Goal: Find specific page/section: Find specific page/section

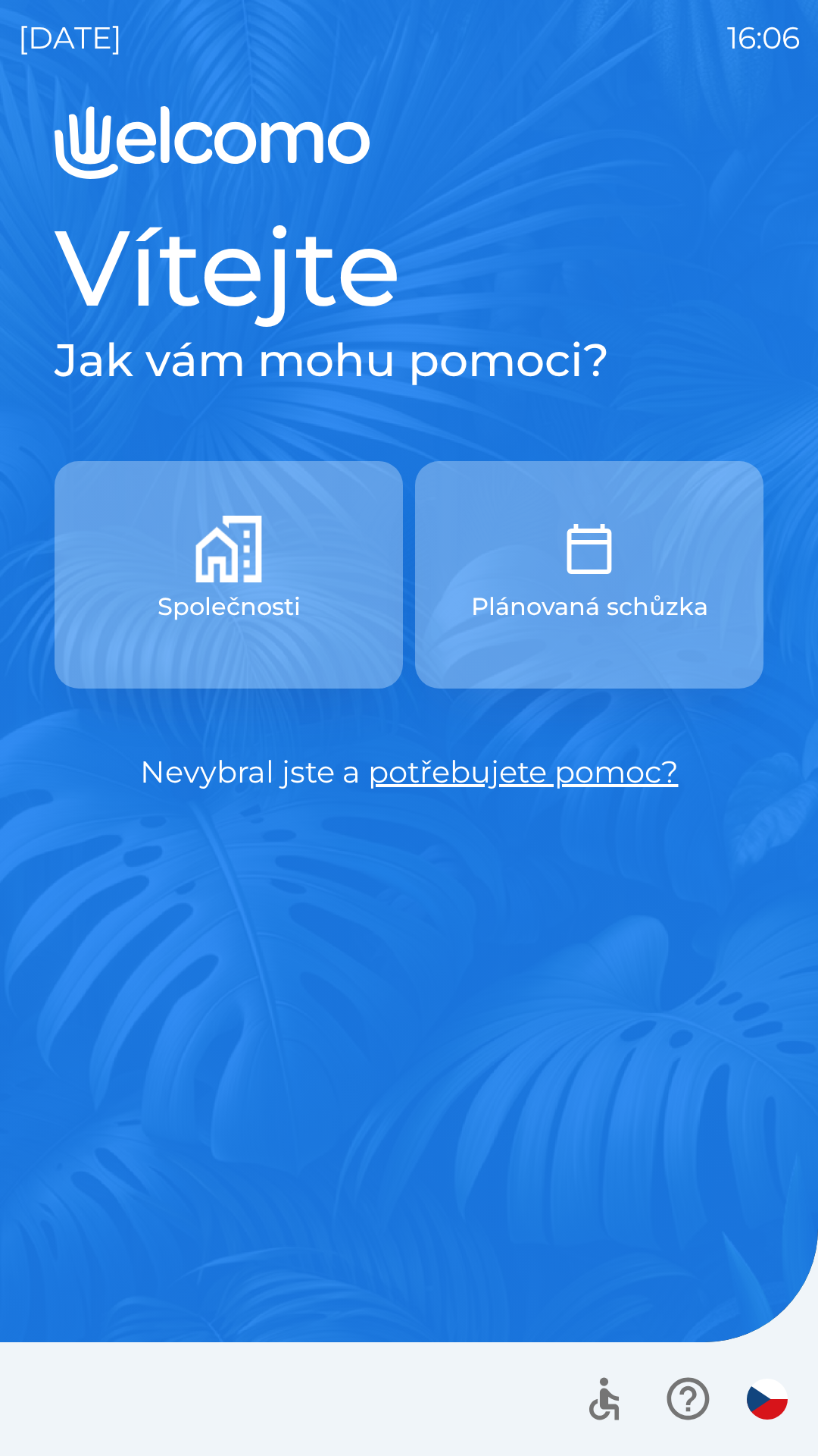
click at [322, 569] on button "Společnosti" at bounding box center [229, 574] width 348 height 228
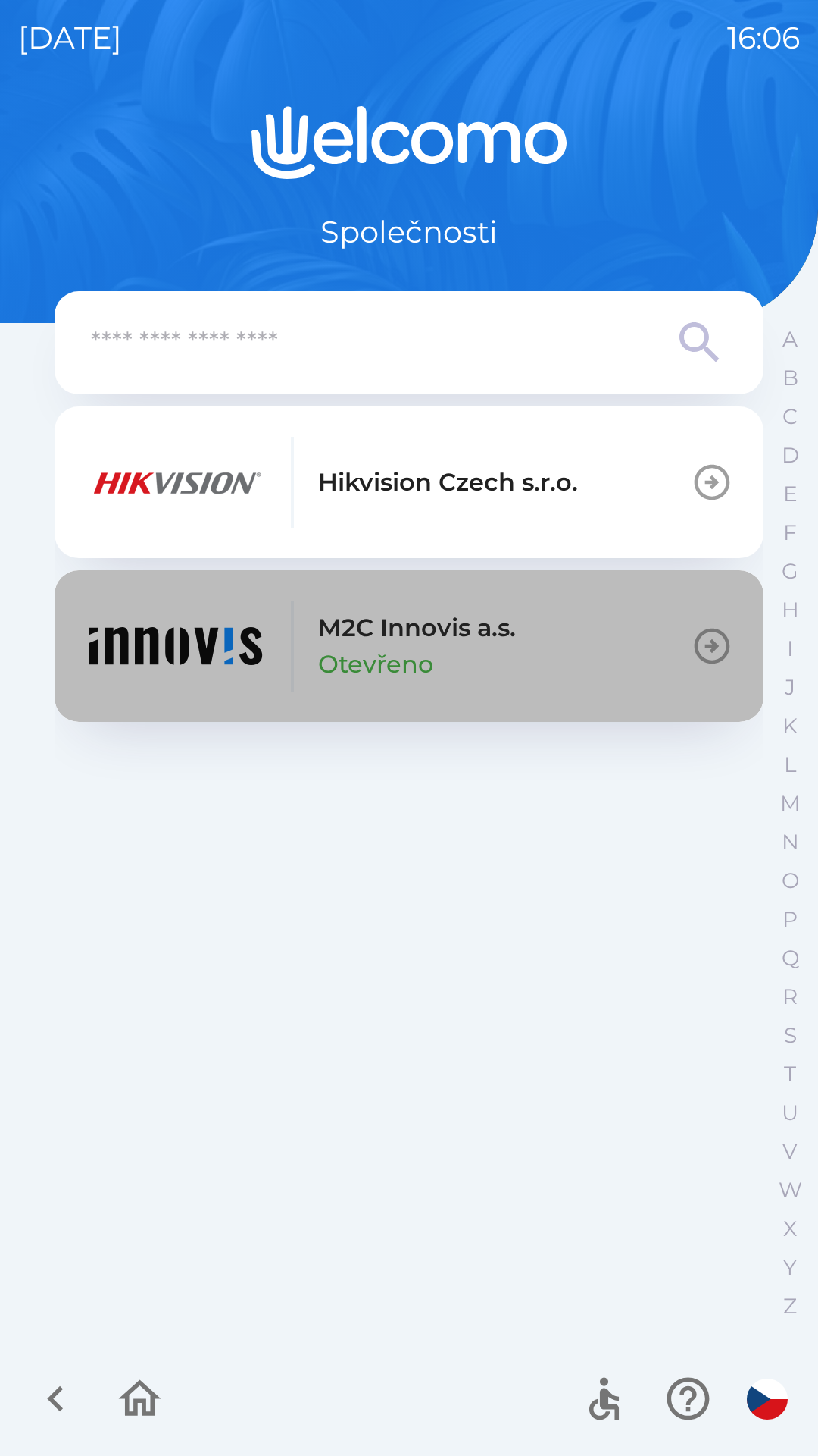
click at [565, 637] on button "M2C Innovis a.s. Otevřeno" at bounding box center [409, 646] width 709 height 151
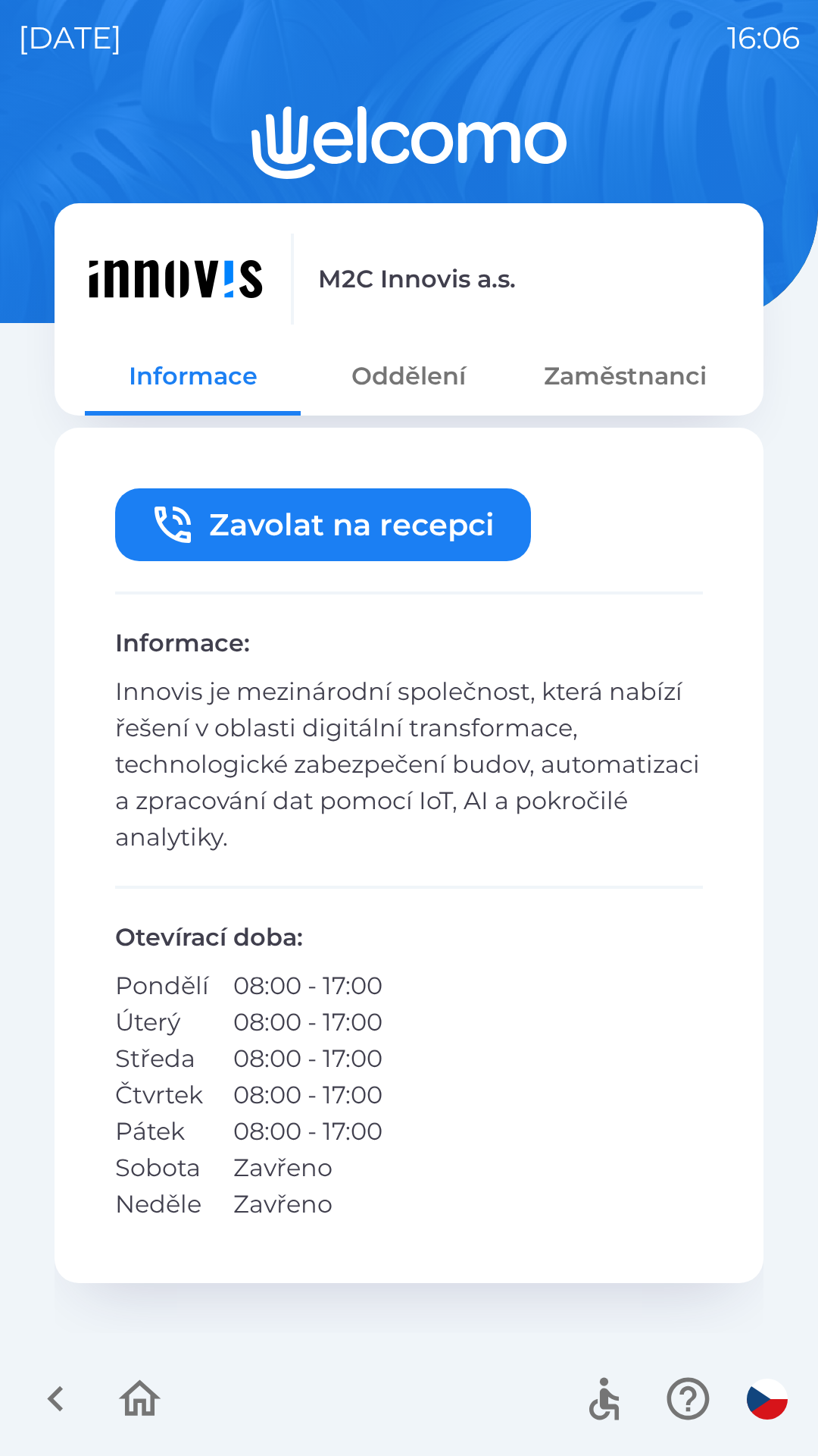
click at [415, 389] on button "Oddělení" at bounding box center [409, 375] width 216 height 55
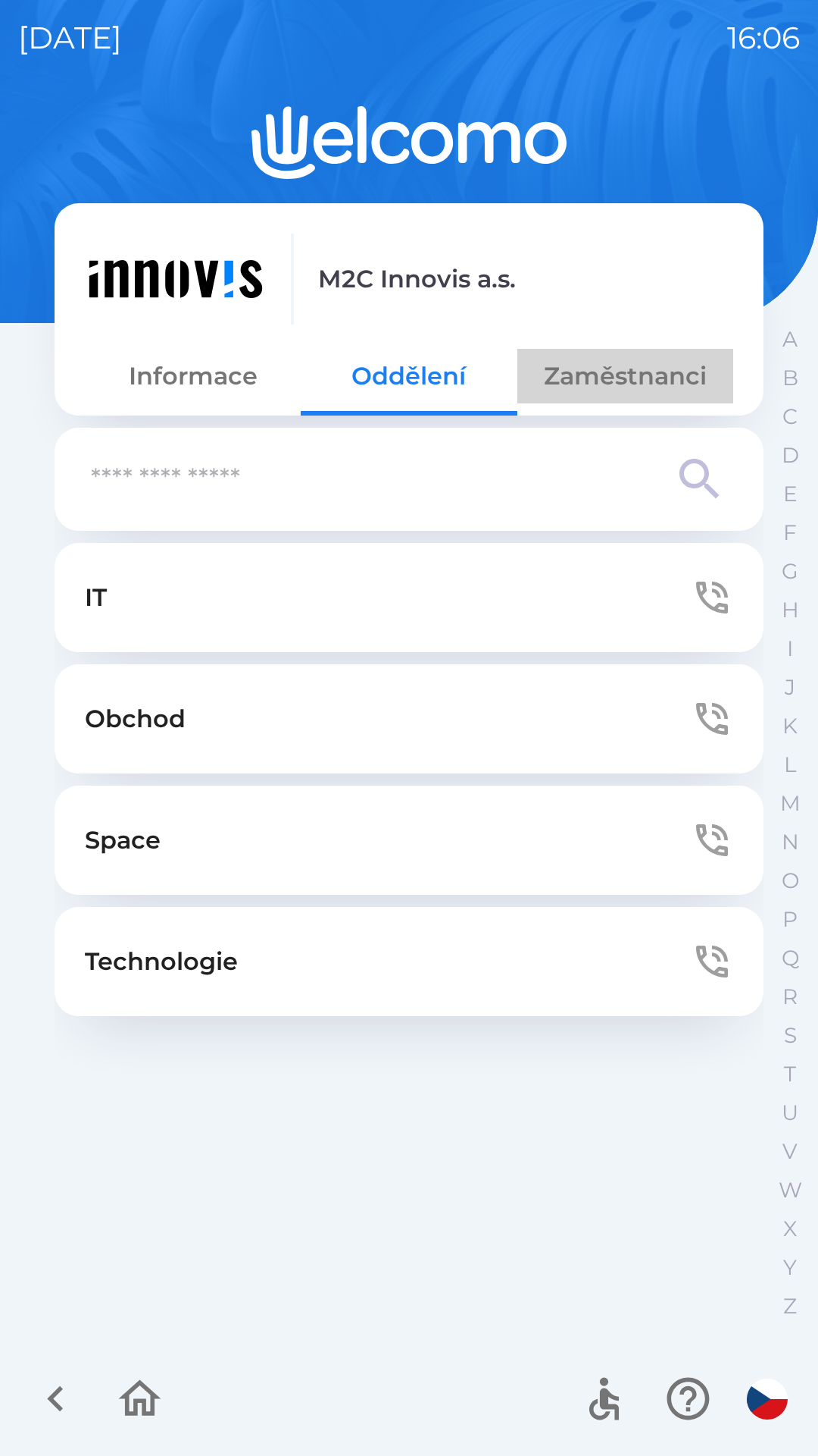
click at [627, 367] on button "Zaměstnanci" at bounding box center [625, 375] width 216 height 55
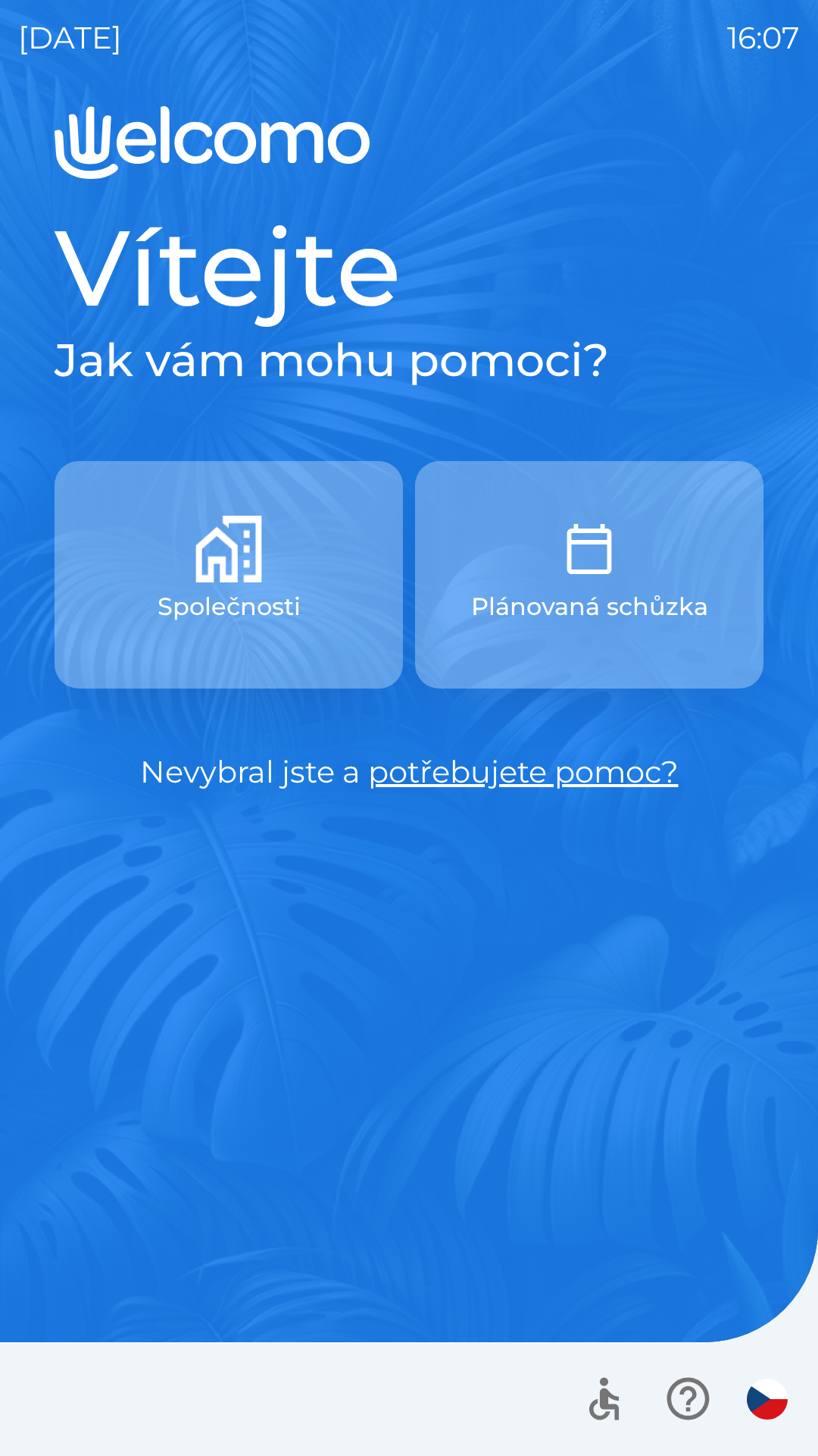
click at [508, 767] on link "potřebujete pomoc?" at bounding box center [523, 771] width 310 height 37
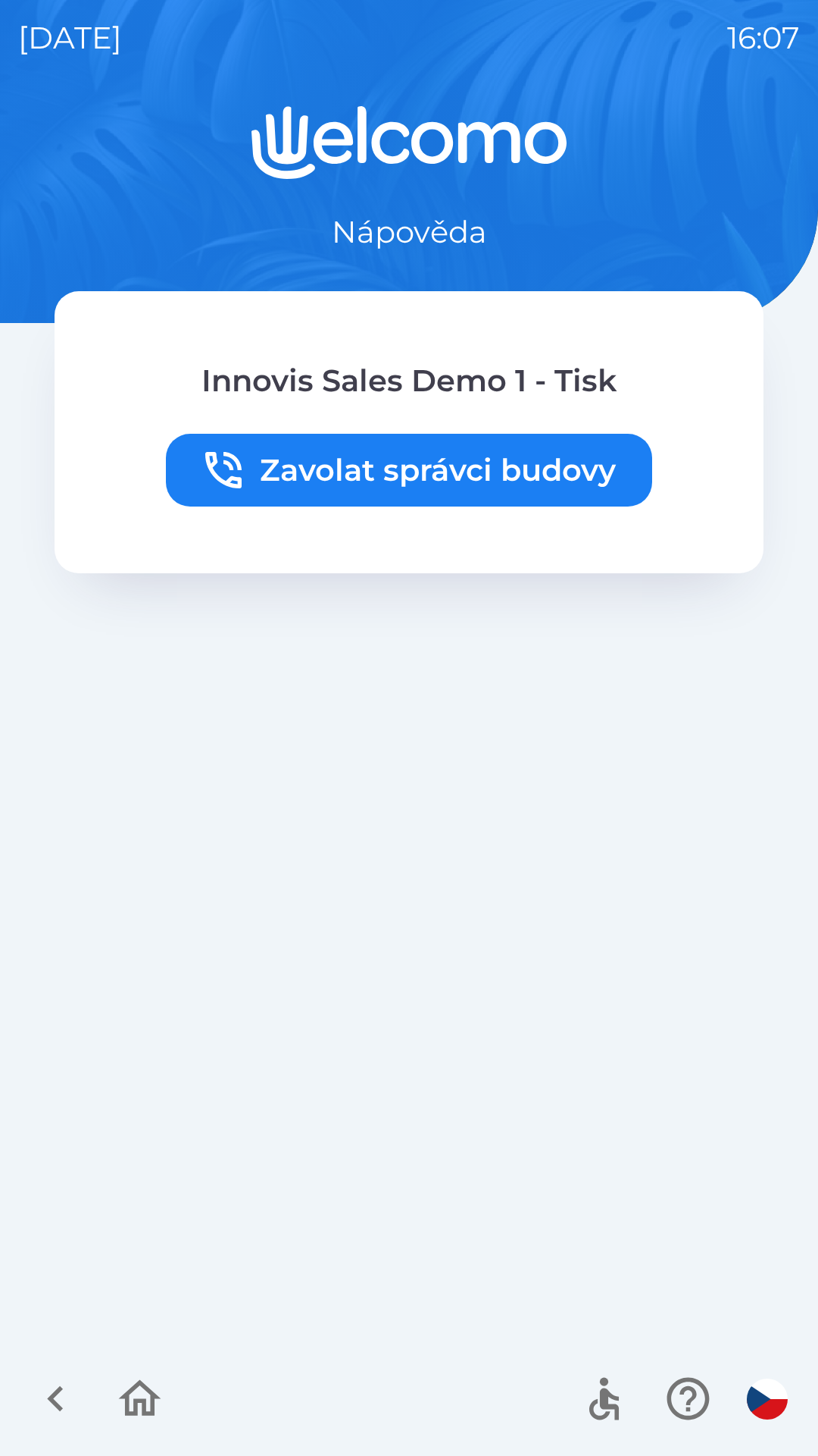
click at [138, 1406] on icon "button" at bounding box center [139, 1398] width 50 height 50
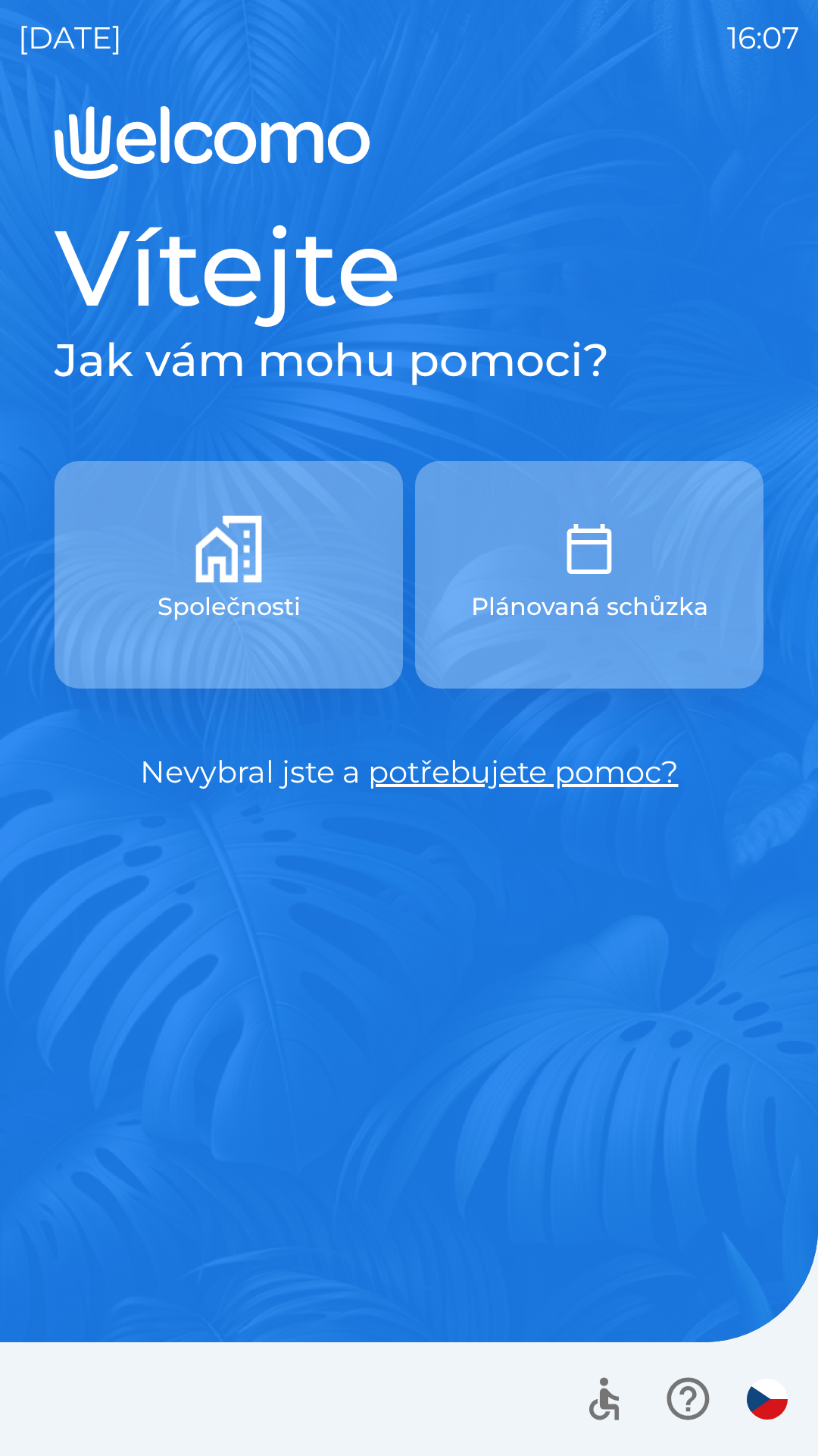
click at [628, 566] on button "Plánovaná schůzka" at bounding box center [589, 574] width 348 height 228
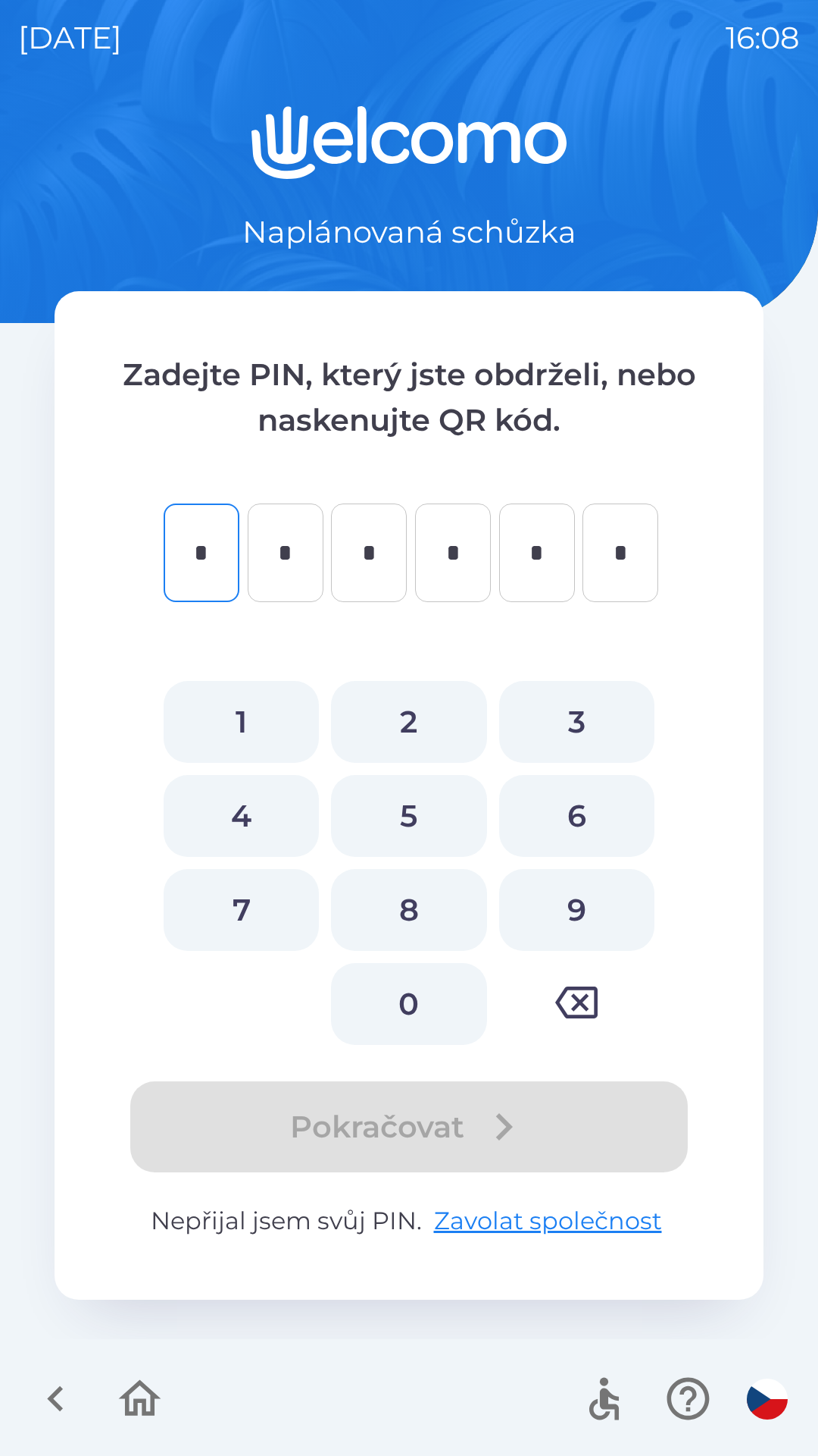
click at [132, 1419] on icon "button" at bounding box center [139, 1398] width 50 height 50
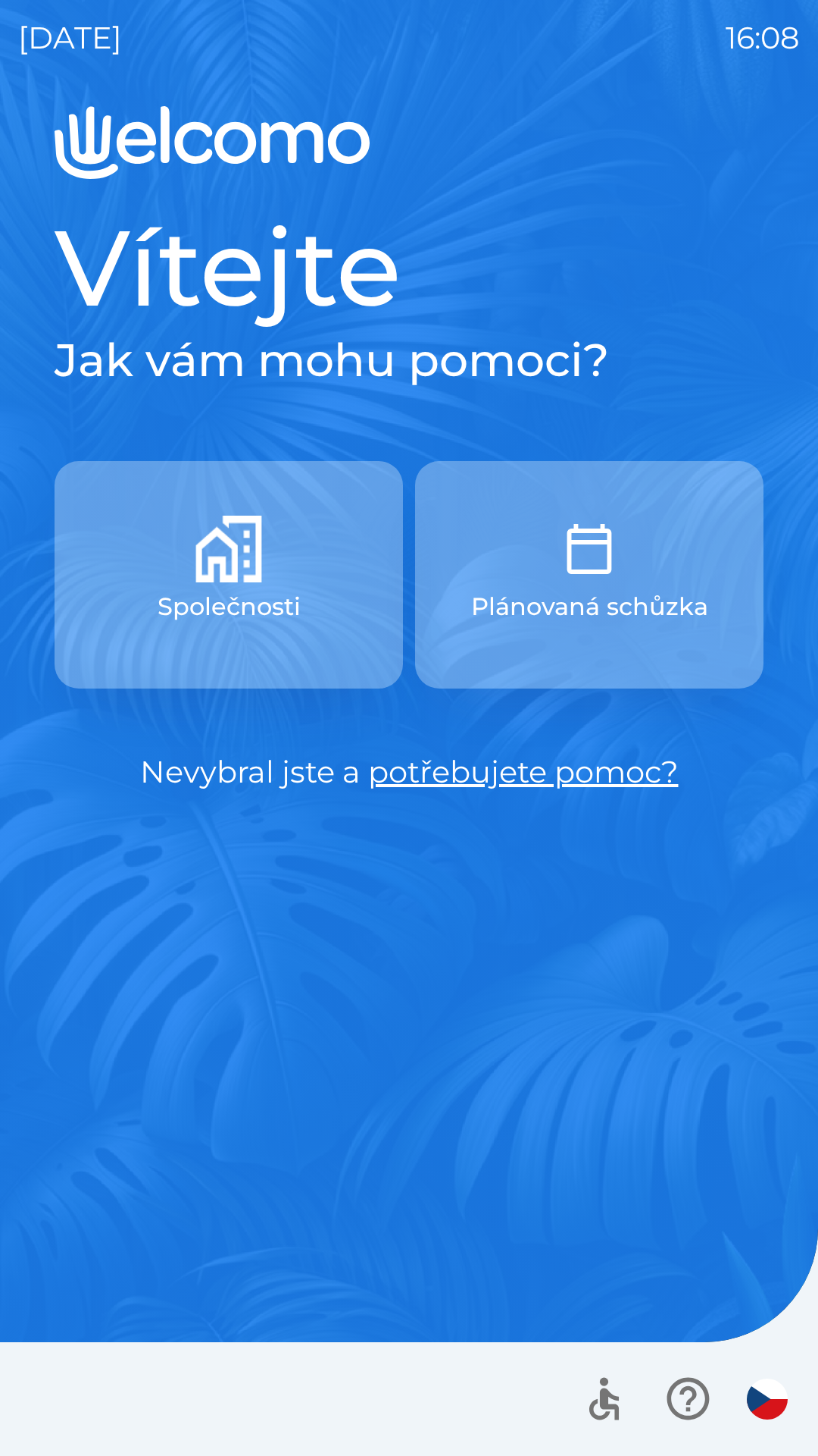
click at [292, 554] on button "Společnosti" at bounding box center [229, 574] width 348 height 228
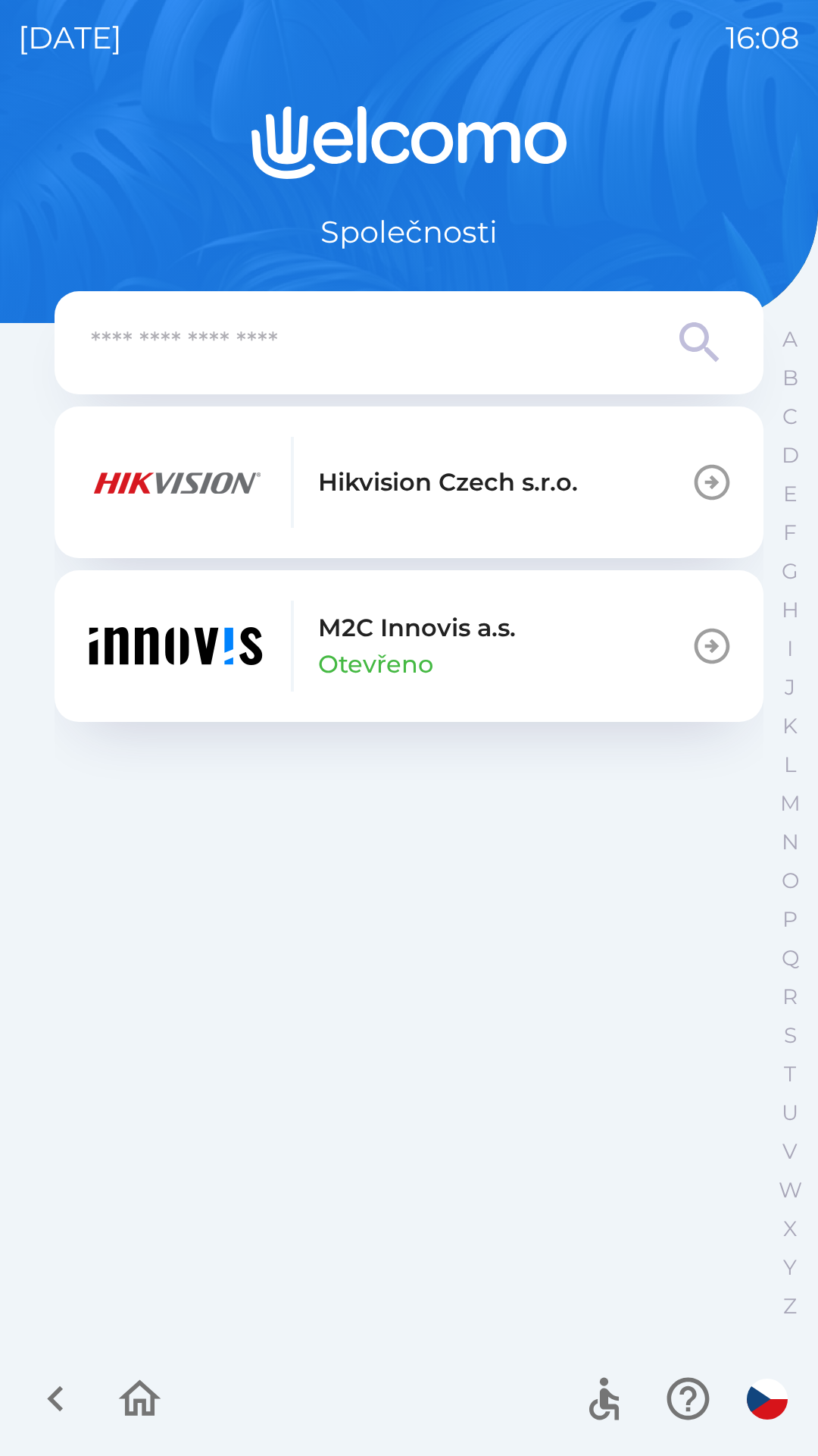
click at [447, 629] on p "M2C Innovis a.s." at bounding box center [418, 628] width 198 height 36
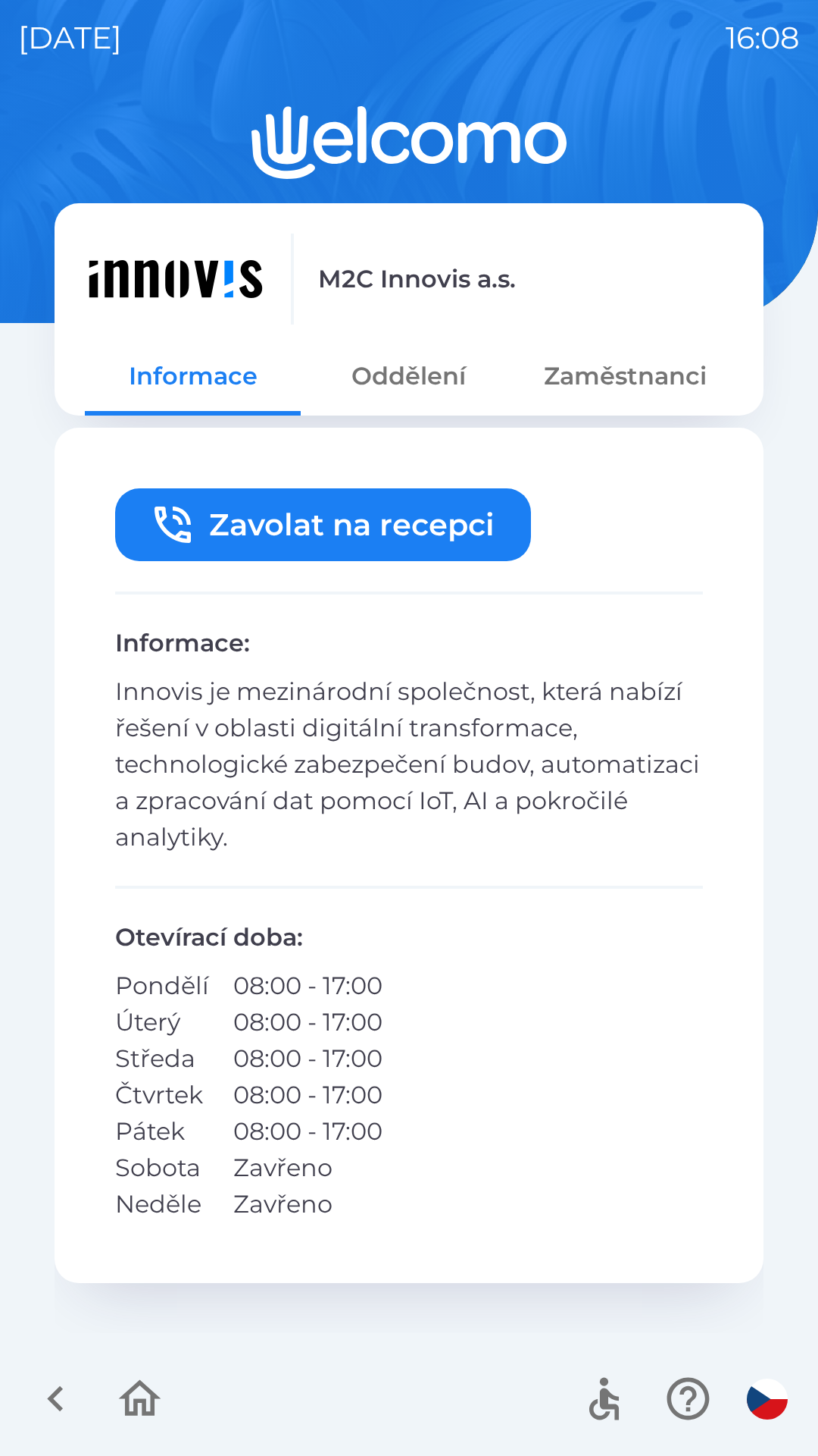
click at [617, 382] on button "Zaměstnanci" at bounding box center [625, 375] width 216 height 55
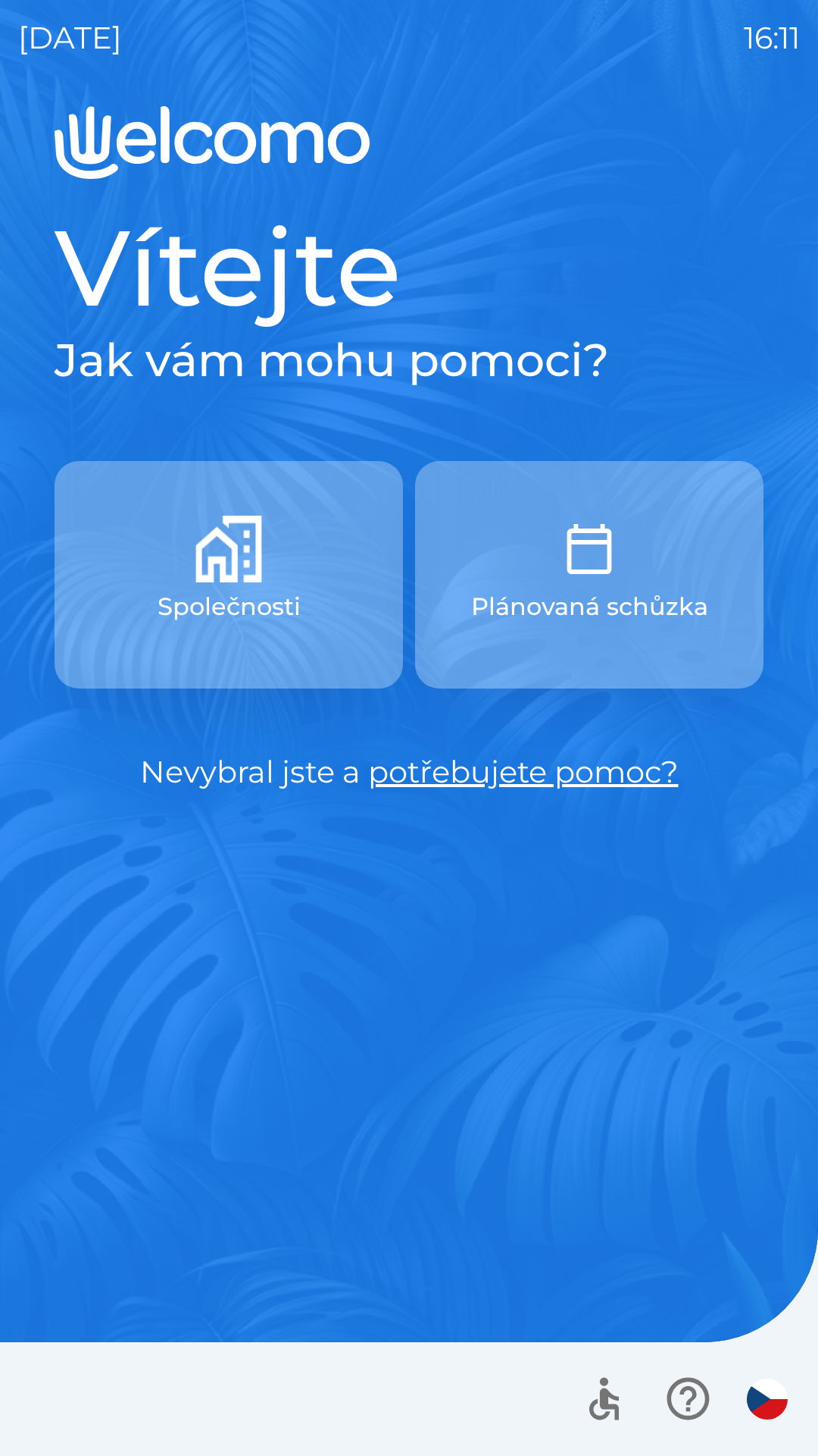
click at [262, 541] on button "Společnosti" at bounding box center [229, 574] width 348 height 228
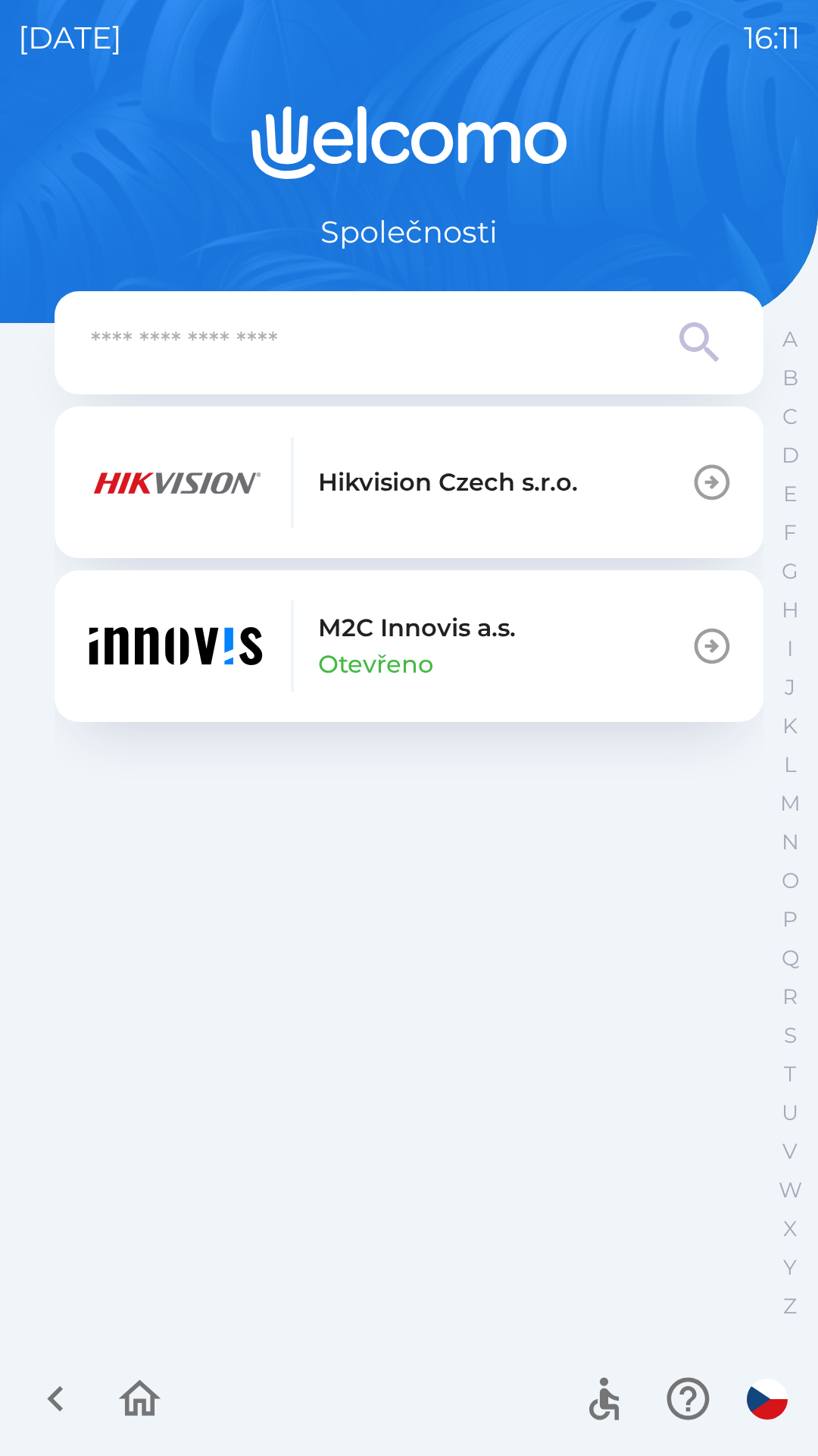
click at [534, 645] on button "M2C Innovis a.s. Otevřeno" at bounding box center [409, 646] width 709 height 151
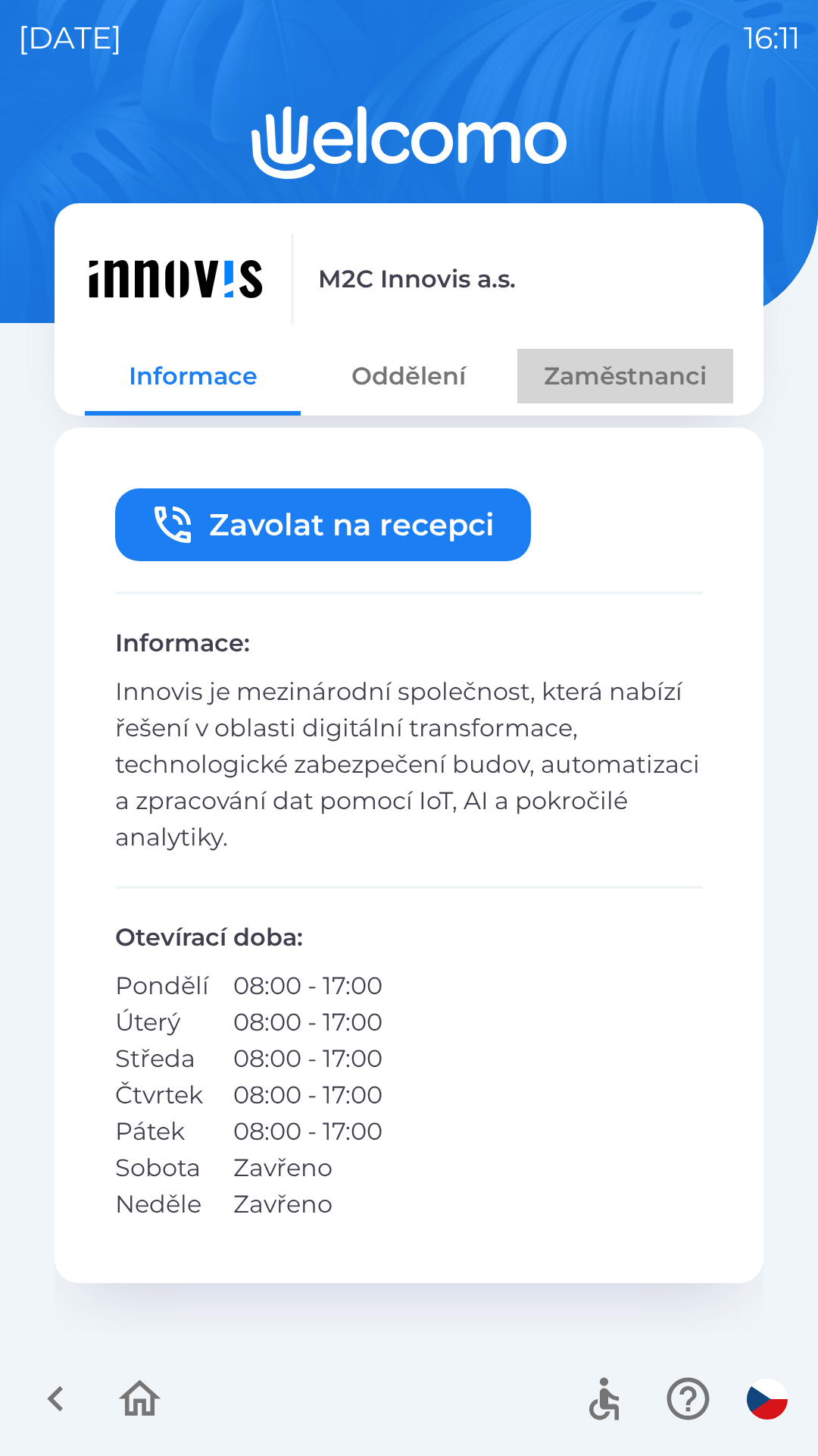
click at [612, 384] on button "Zaměstnanci" at bounding box center [625, 375] width 216 height 55
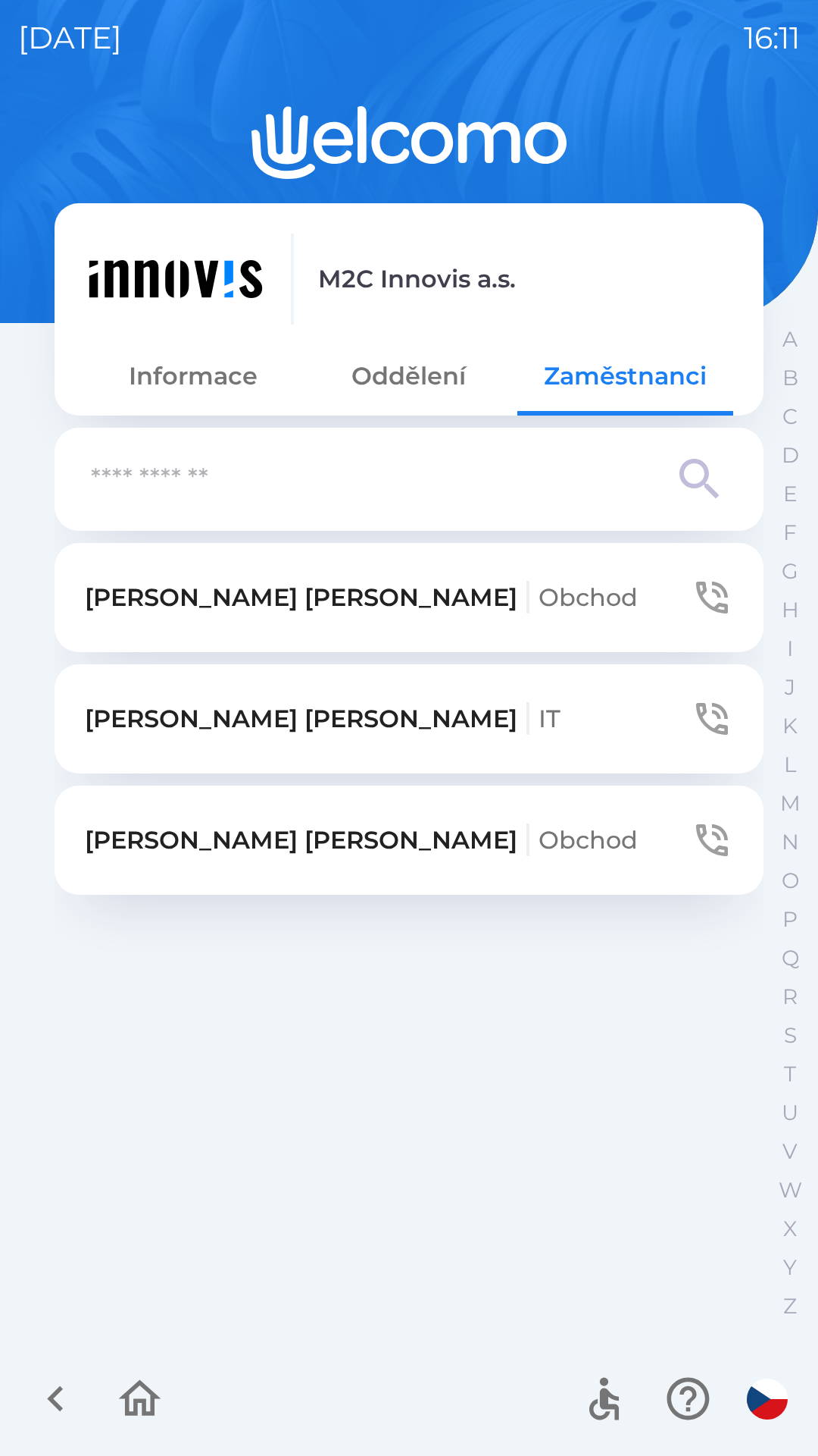
click at [140, 1406] on icon "button" at bounding box center [139, 1398] width 50 height 50
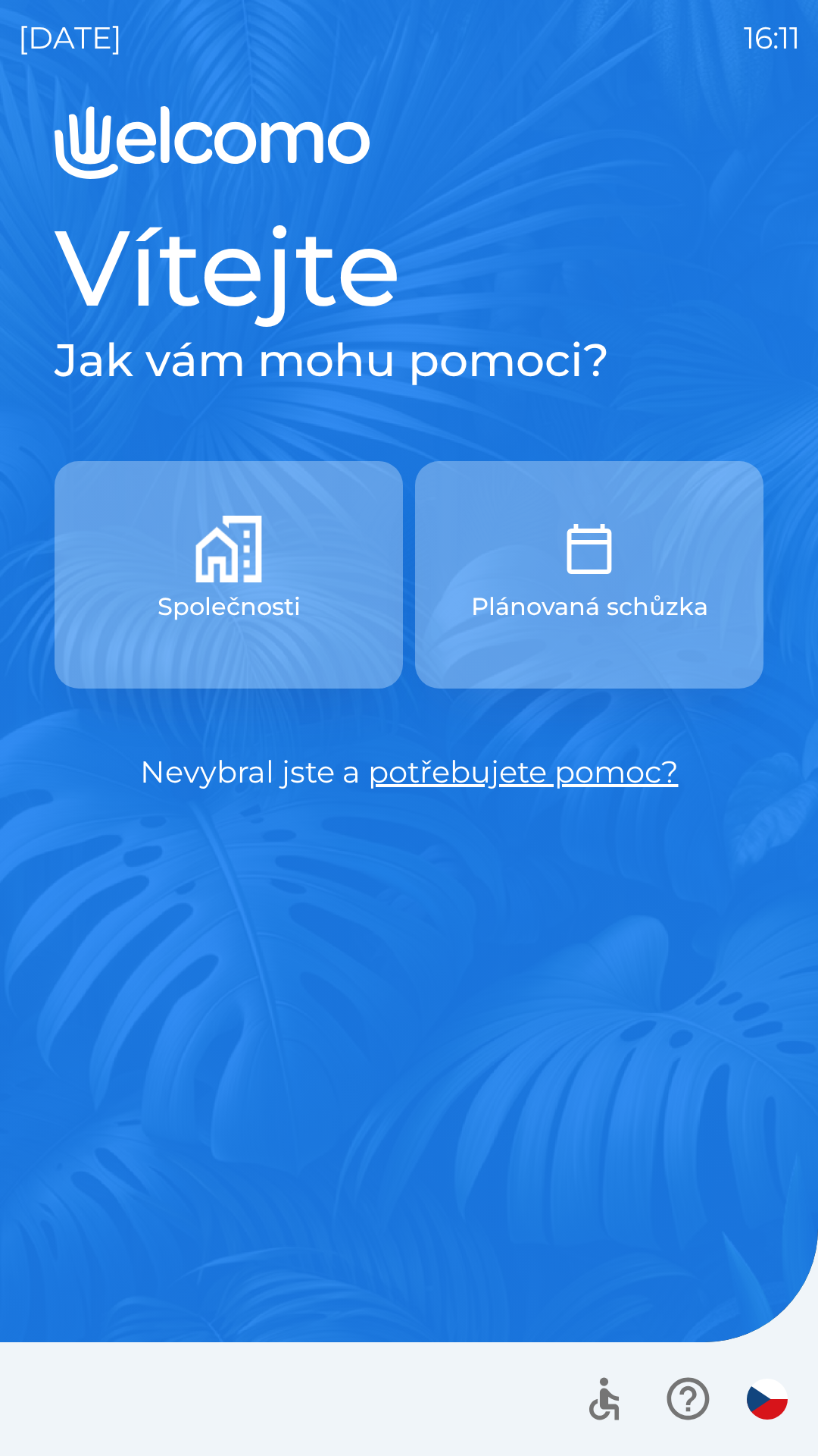
click at [679, 1394] on icon "button" at bounding box center [688, 1398] width 50 height 50
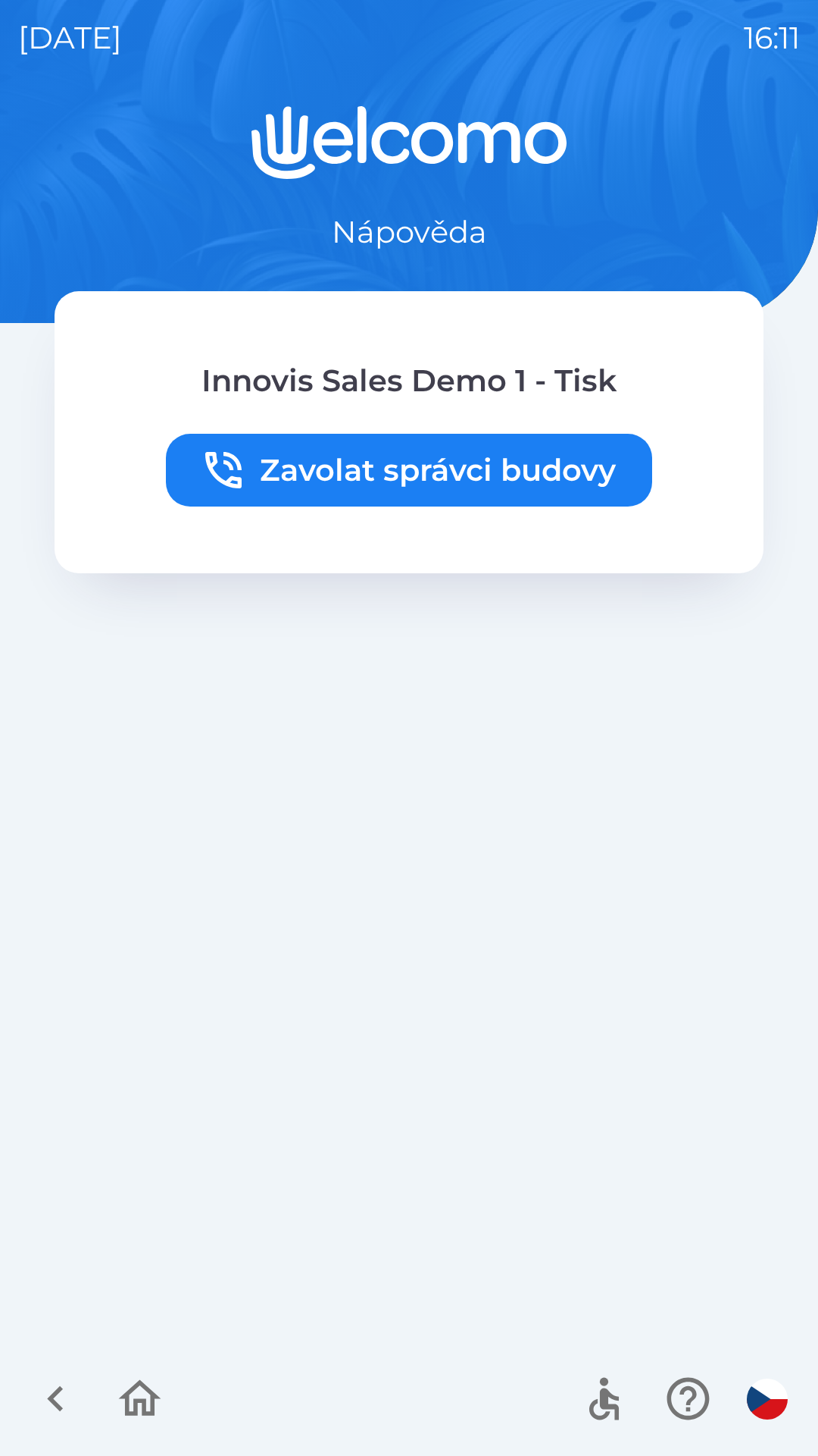
click at [125, 1395] on icon "button" at bounding box center [139, 1398] width 42 height 36
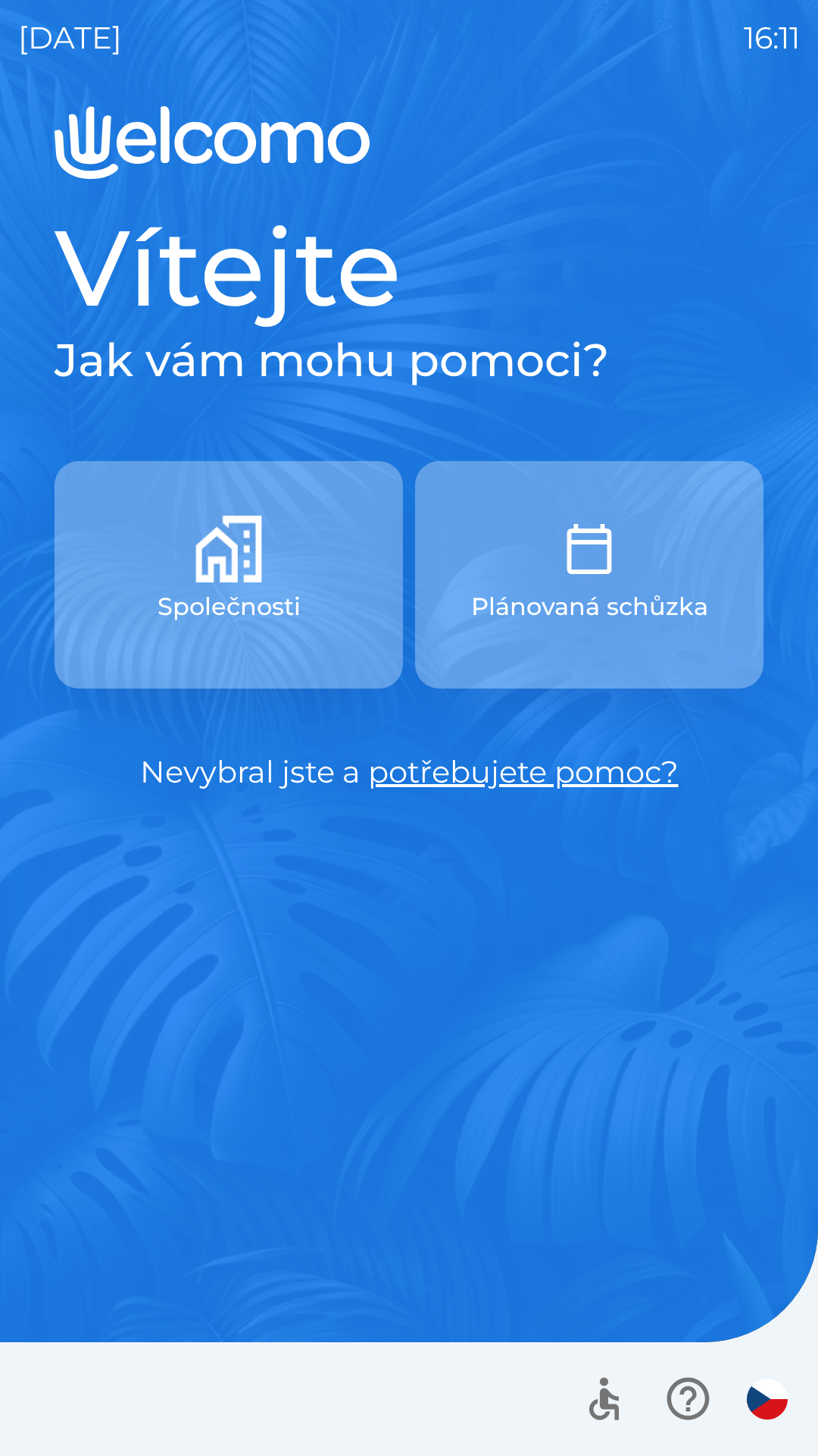
click at [317, 553] on button "Společnosti" at bounding box center [229, 574] width 348 height 228
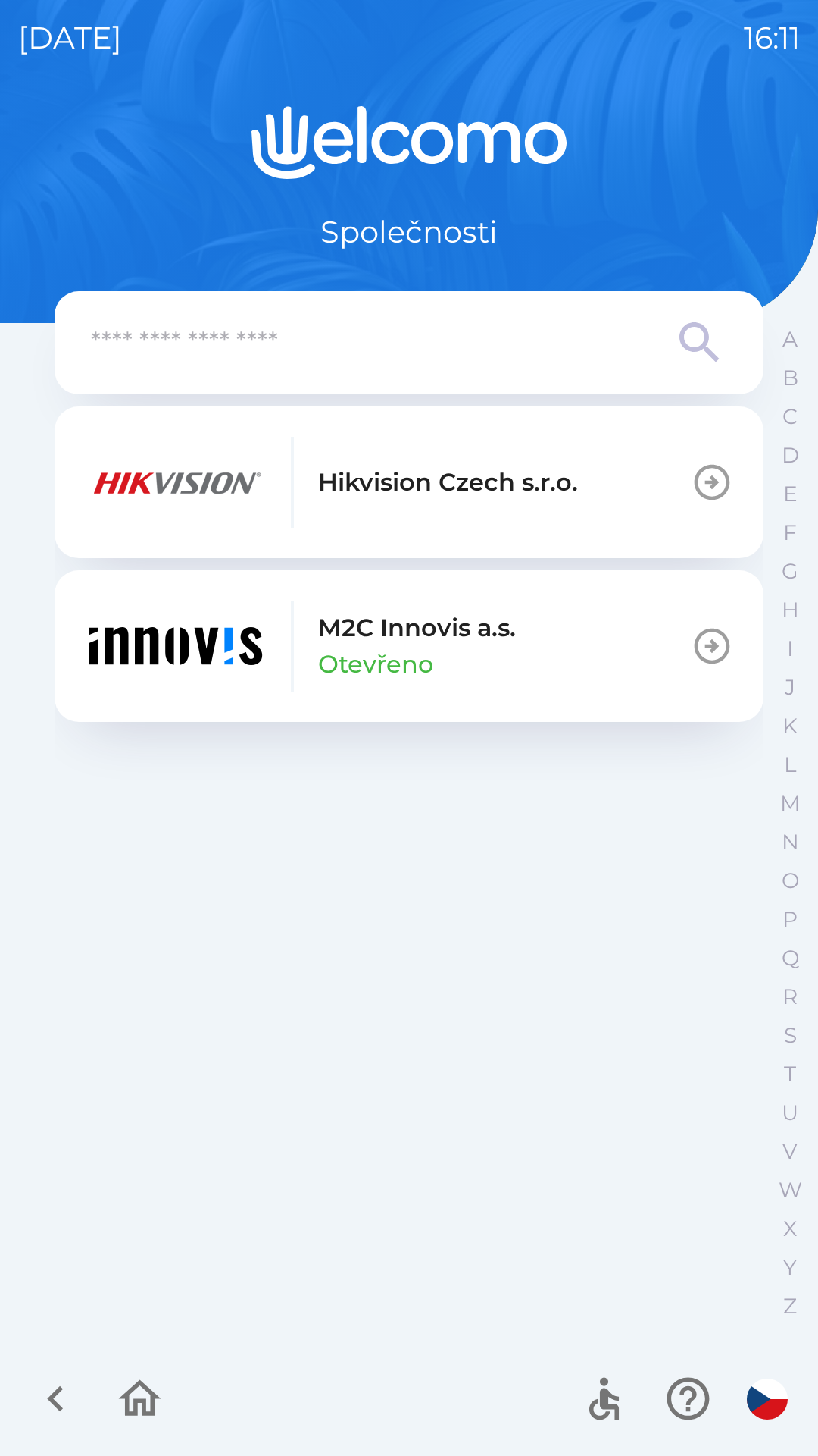
click at [523, 635] on button "M2C Innovis a.s. Otevřeno" at bounding box center [409, 646] width 709 height 151
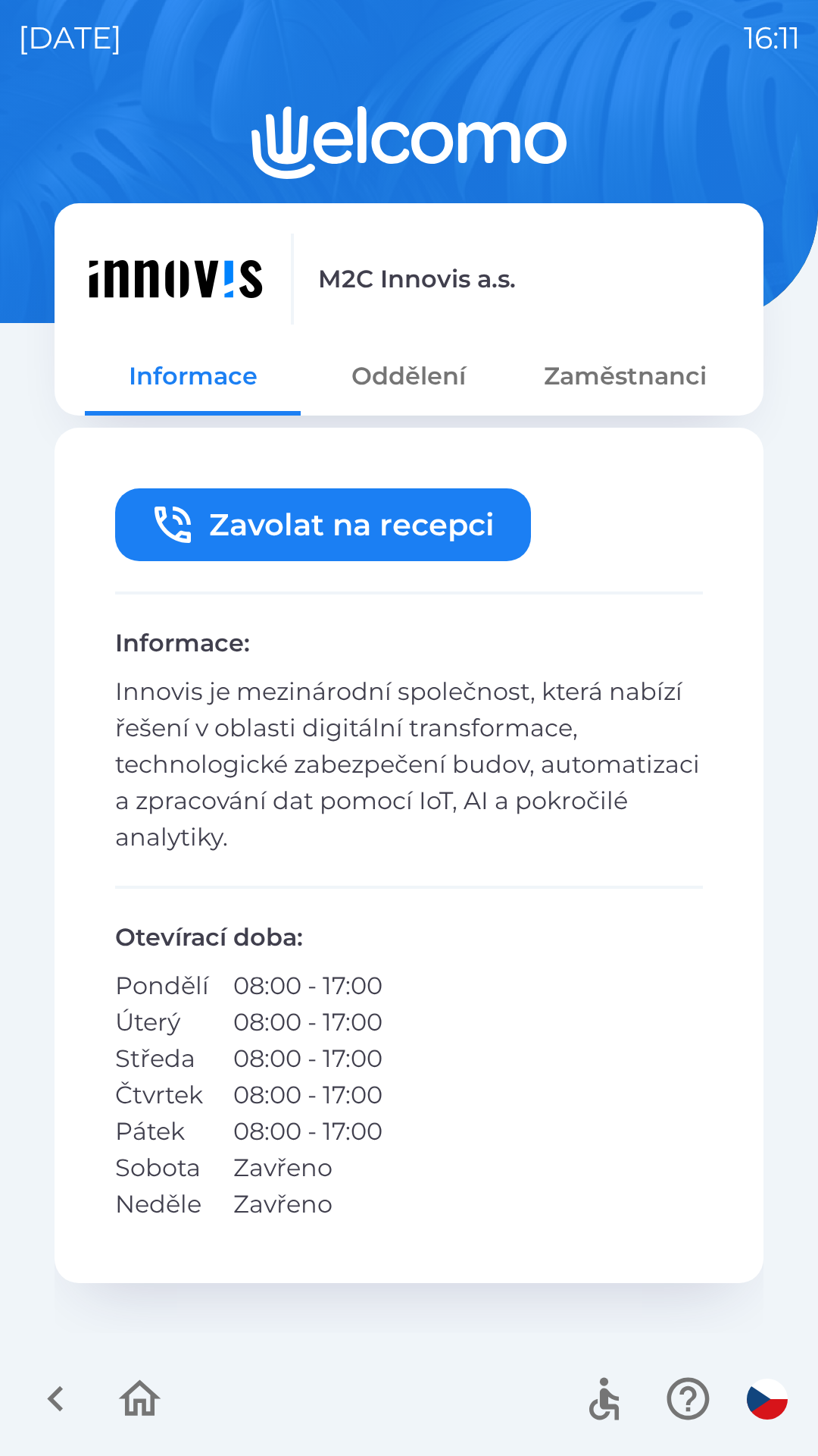
click at [610, 375] on button "Zaměstnanci" at bounding box center [625, 375] width 216 height 55
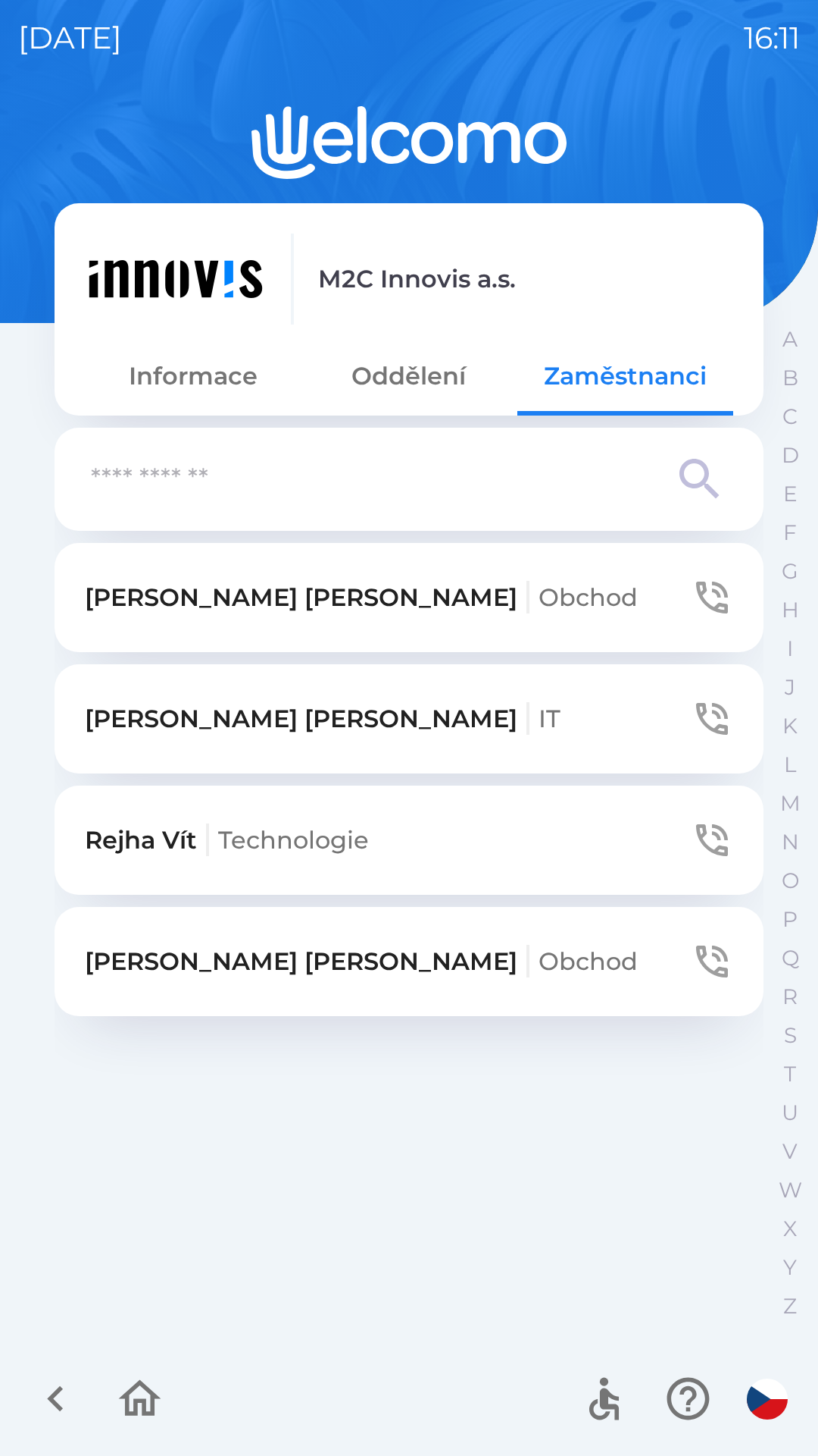
click at [489, 838] on button "[PERSON_NAME] Technologie" at bounding box center [409, 839] width 709 height 109
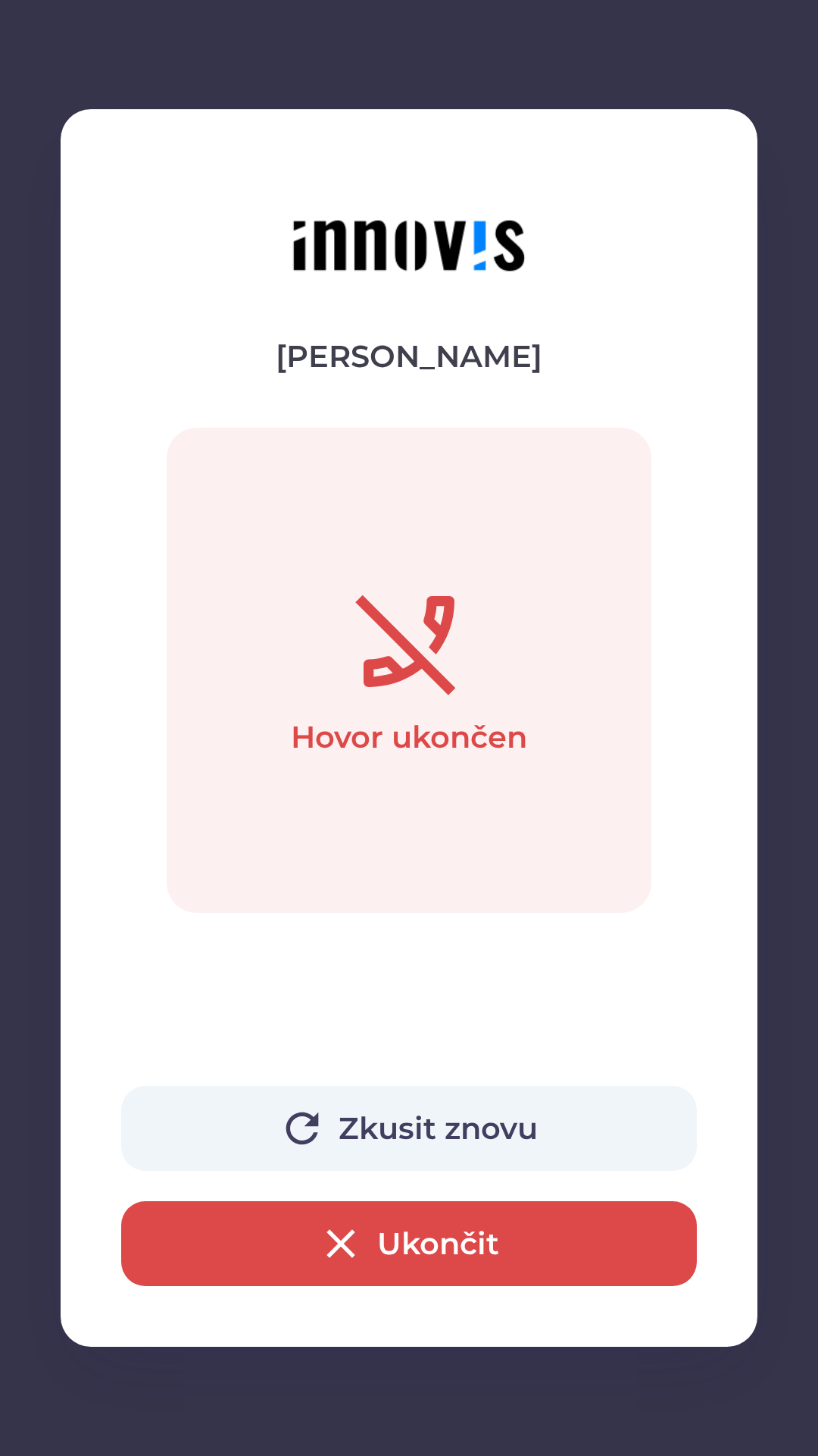
click at [445, 1234] on button "Ukončit" at bounding box center [409, 1243] width 576 height 85
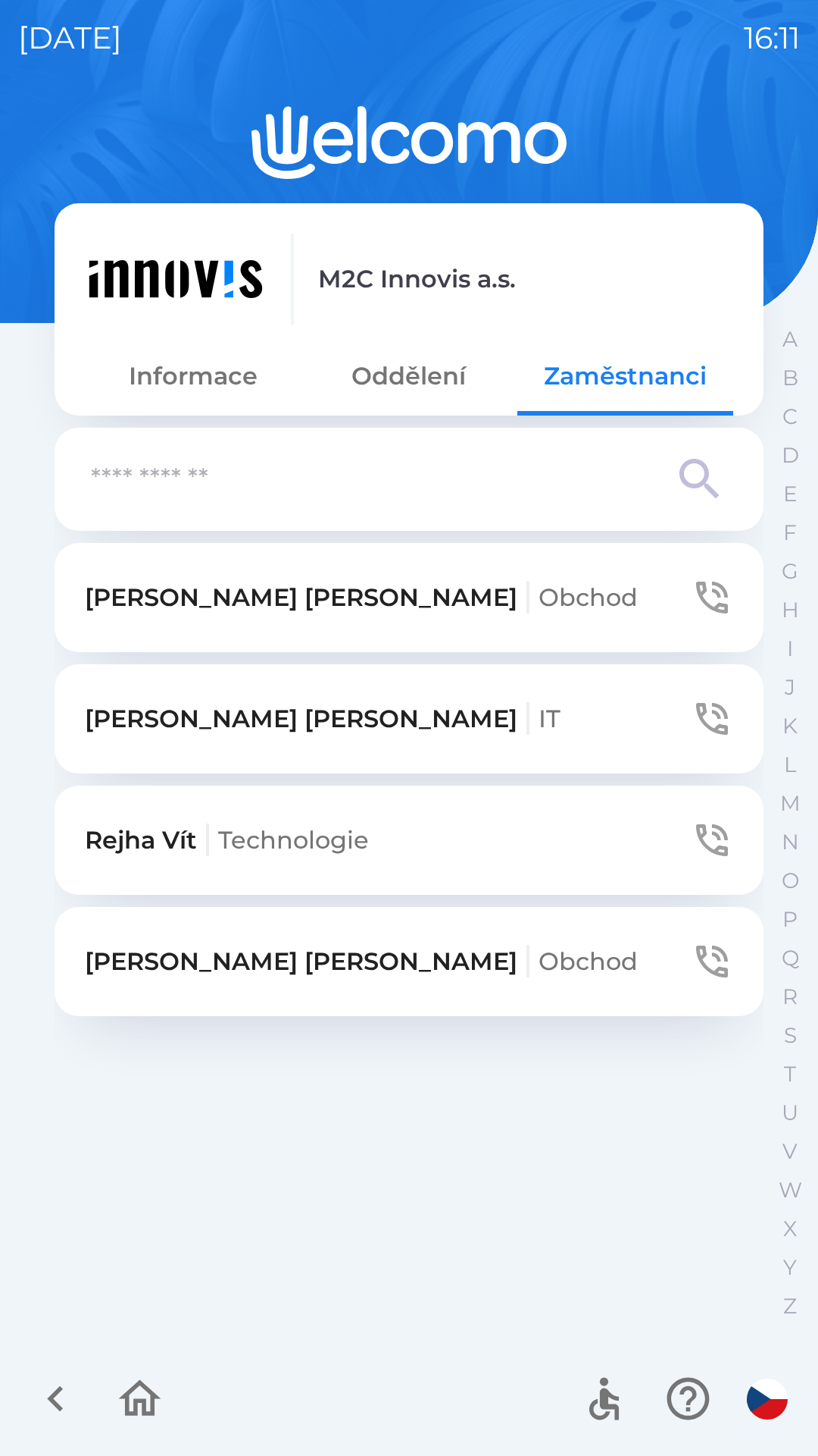
click at [459, 846] on button "[PERSON_NAME] Technologie" at bounding box center [409, 839] width 709 height 109
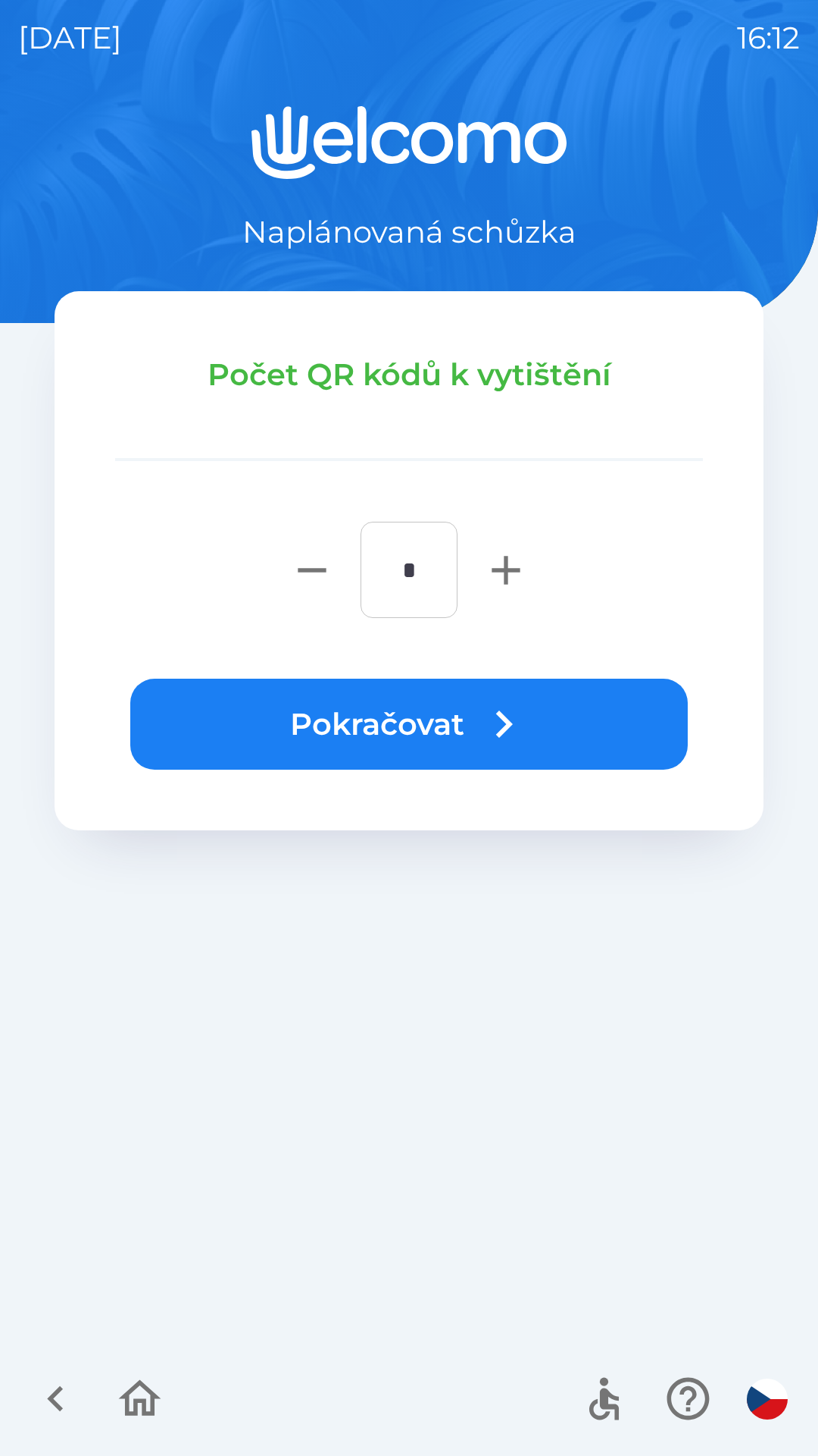
click at [612, 712] on button "Pokračovat" at bounding box center [409, 724] width 558 height 91
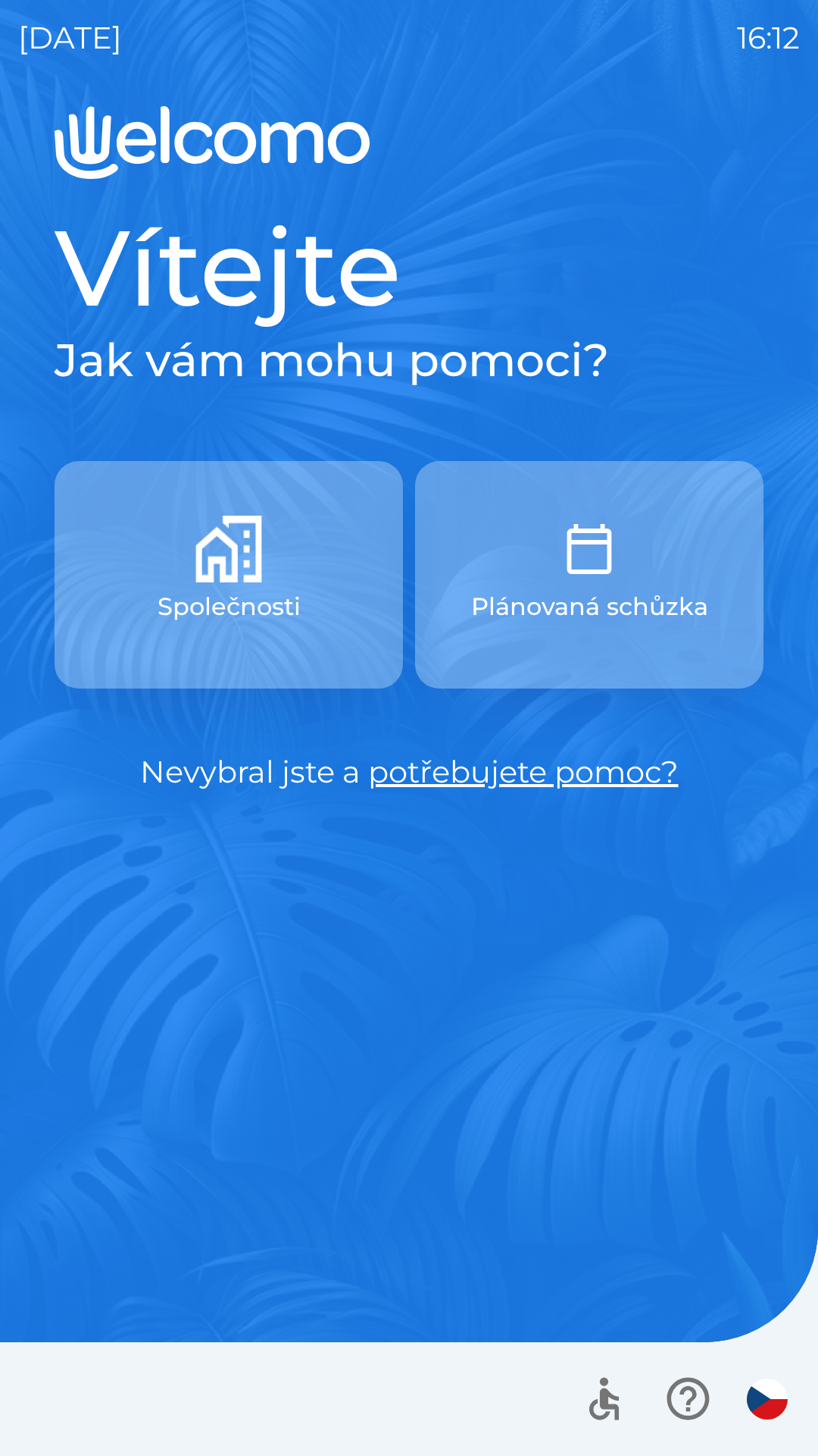
click at [331, 521] on button "Společnosti" at bounding box center [229, 574] width 348 height 228
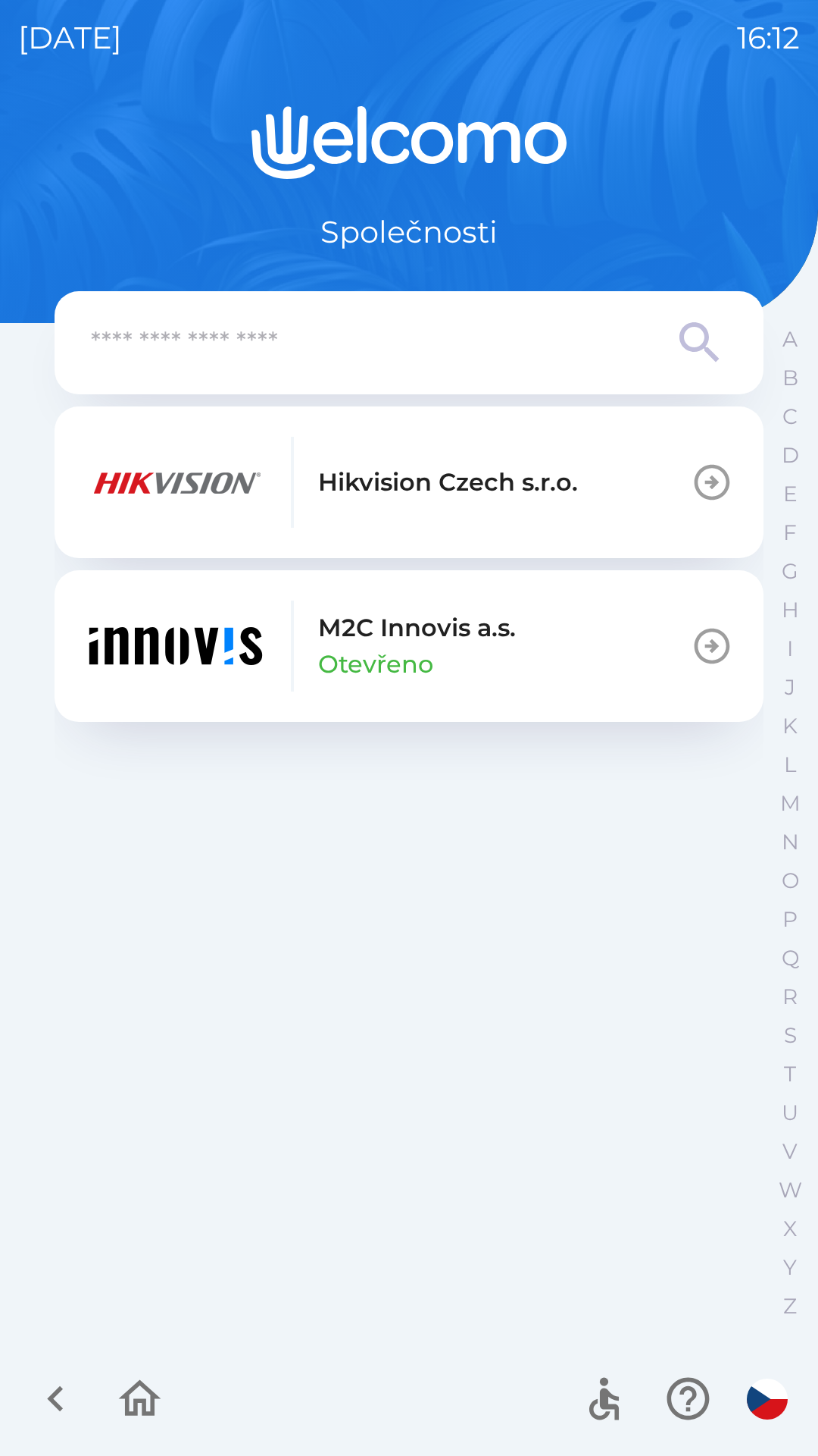
click at [554, 617] on button "M2C Innovis a.s. Otevřeno" at bounding box center [409, 646] width 709 height 151
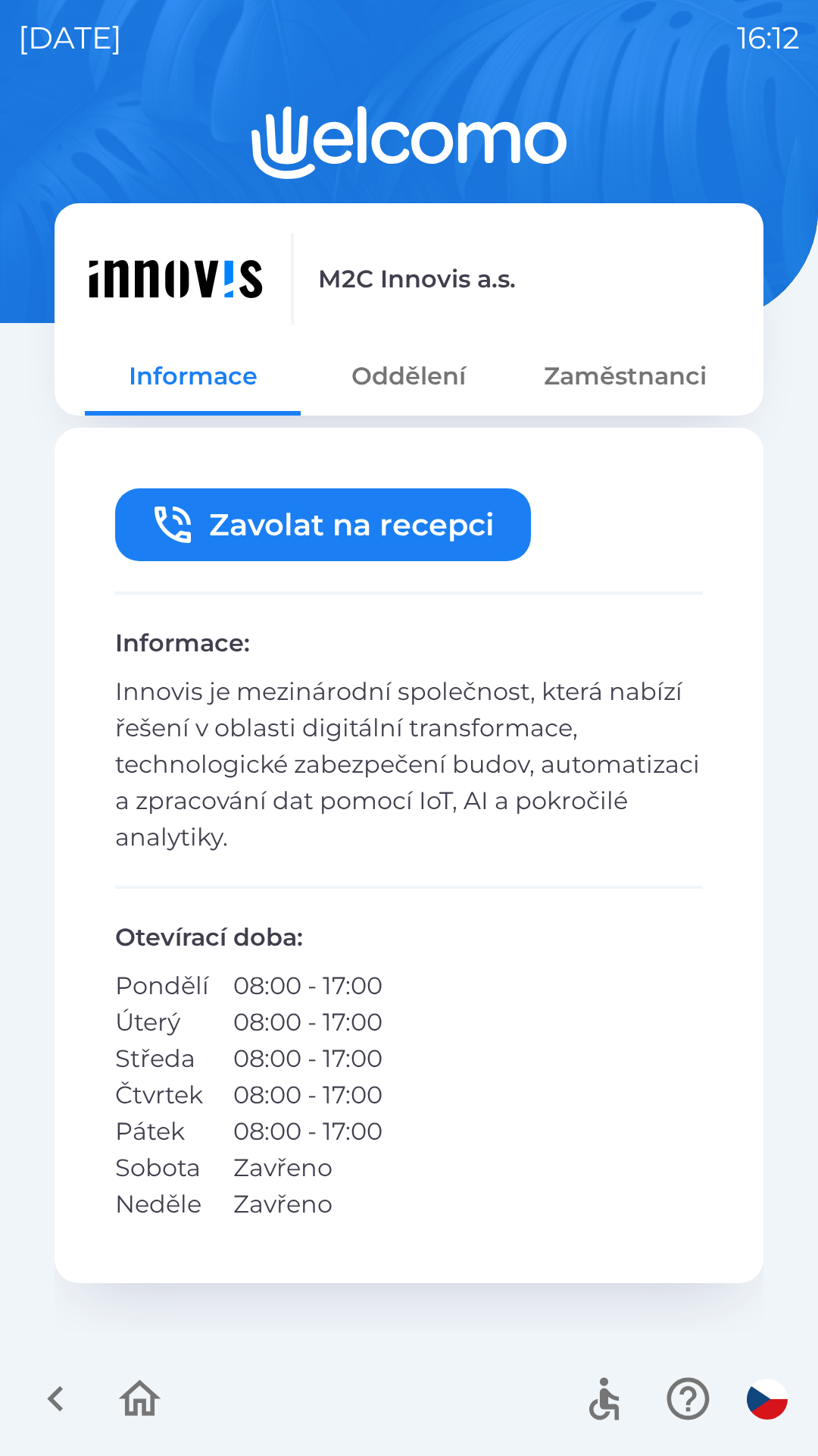
click at [45, 1408] on icon "button" at bounding box center [56, 1398] width 50 height 50
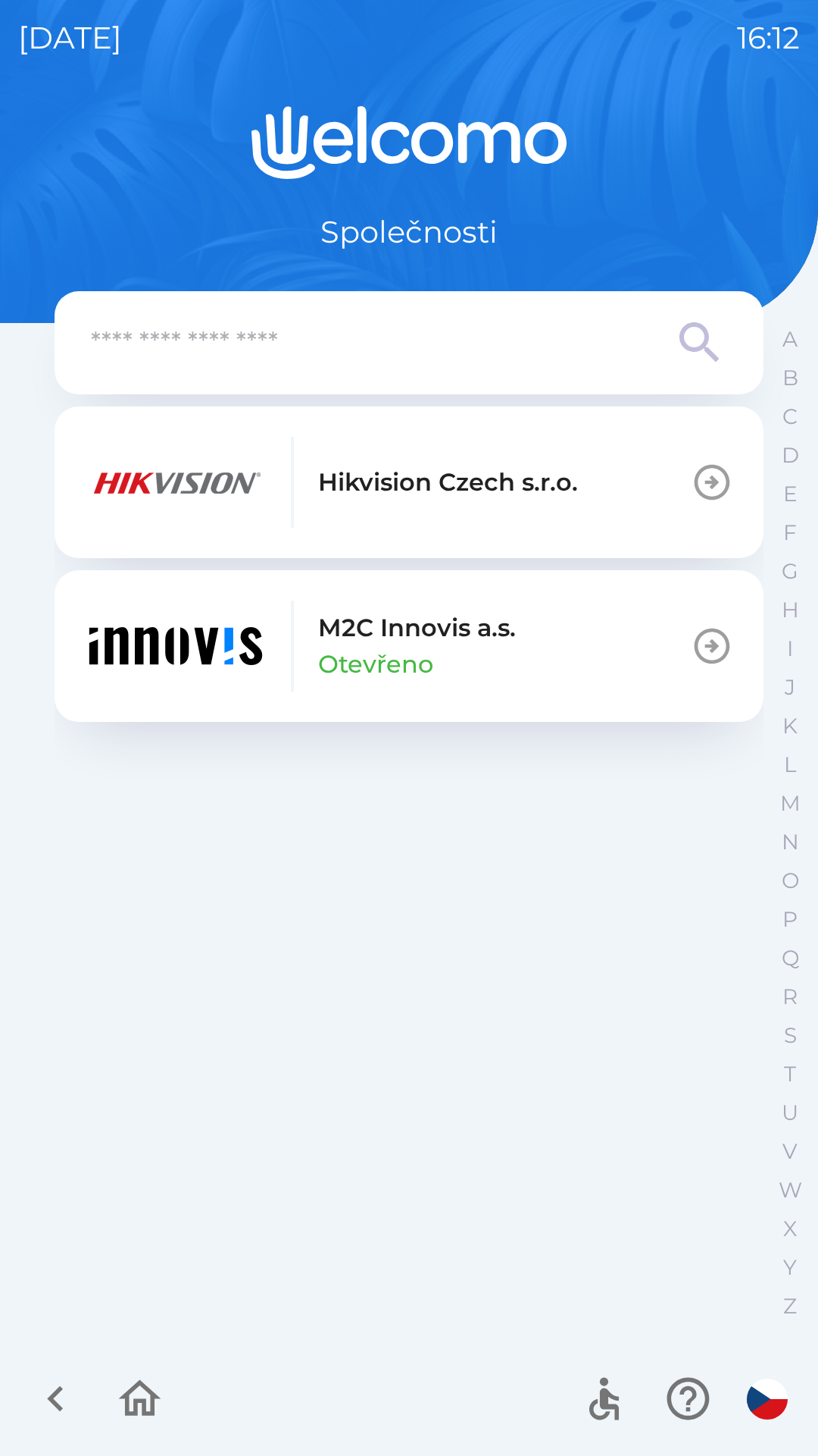
click at [431, 466] on p "Hikvision Czech s.r.o." at bounding box center [448, 482] width 260 height 36
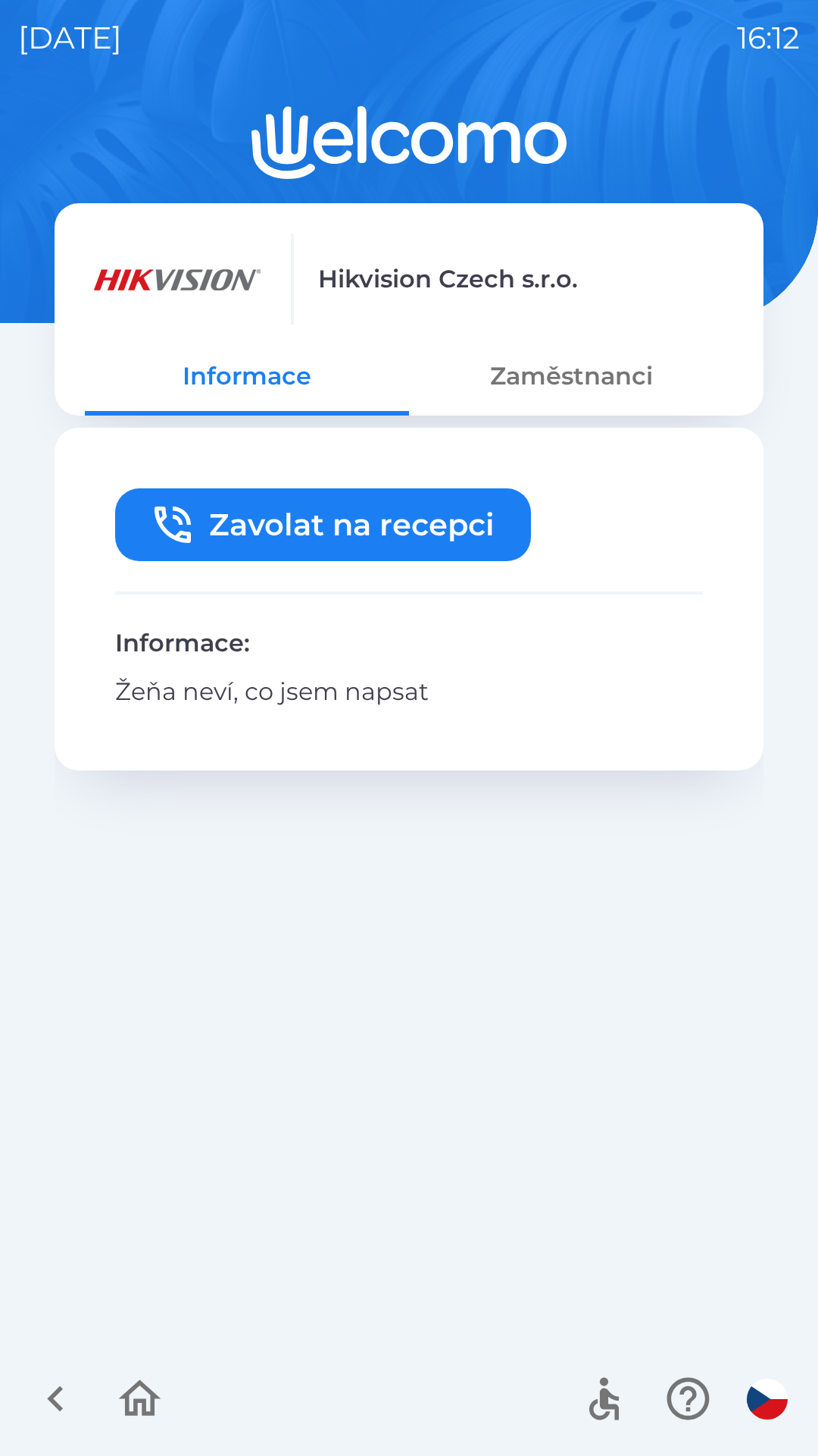
click at [583, 385] on button "Zaměstnanci" at bounding box center [571, 375] width 324 height 55
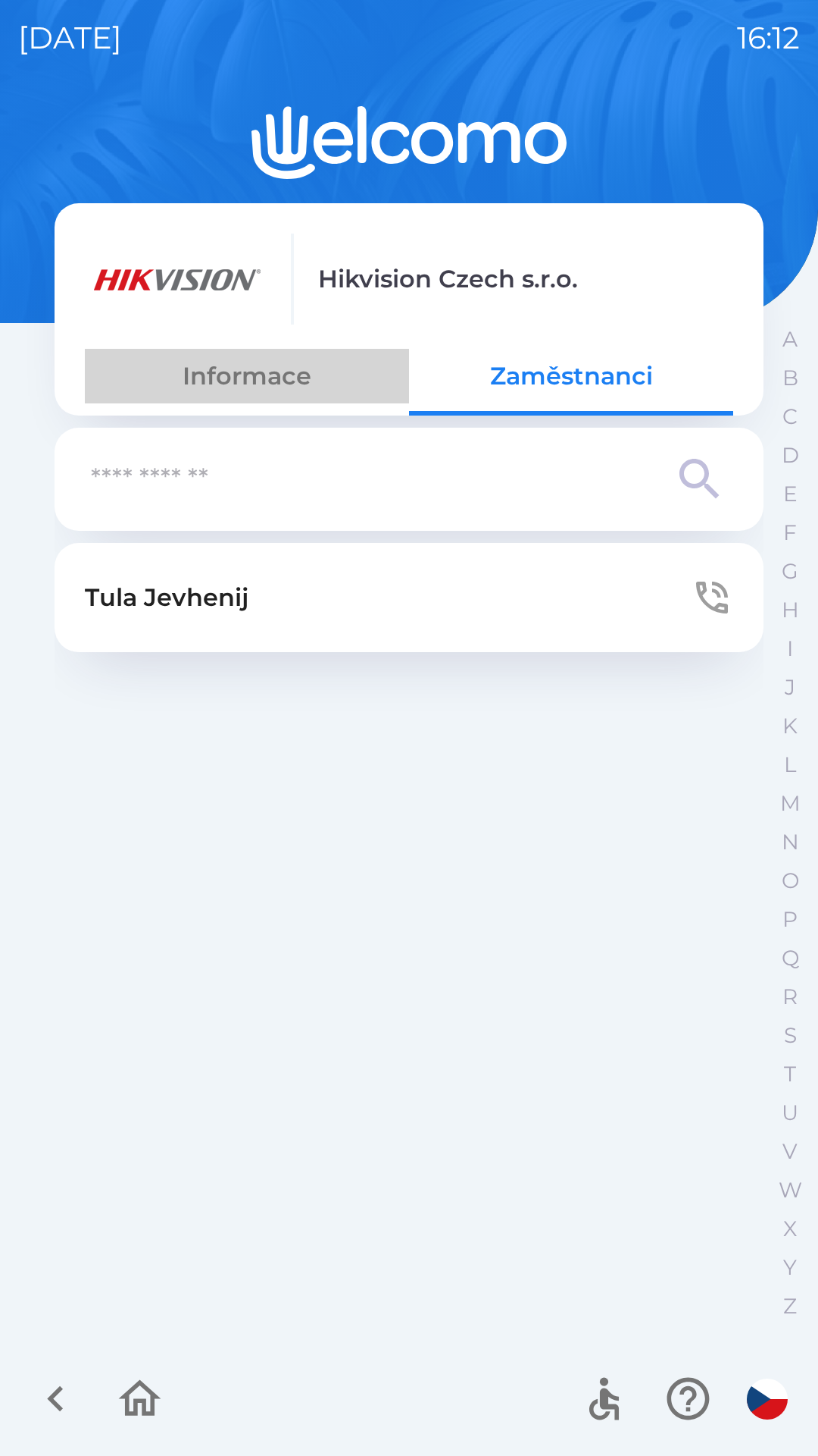
click at [265, 368] on button "Informace" at bounding box center [247, 375] width 324 height 55
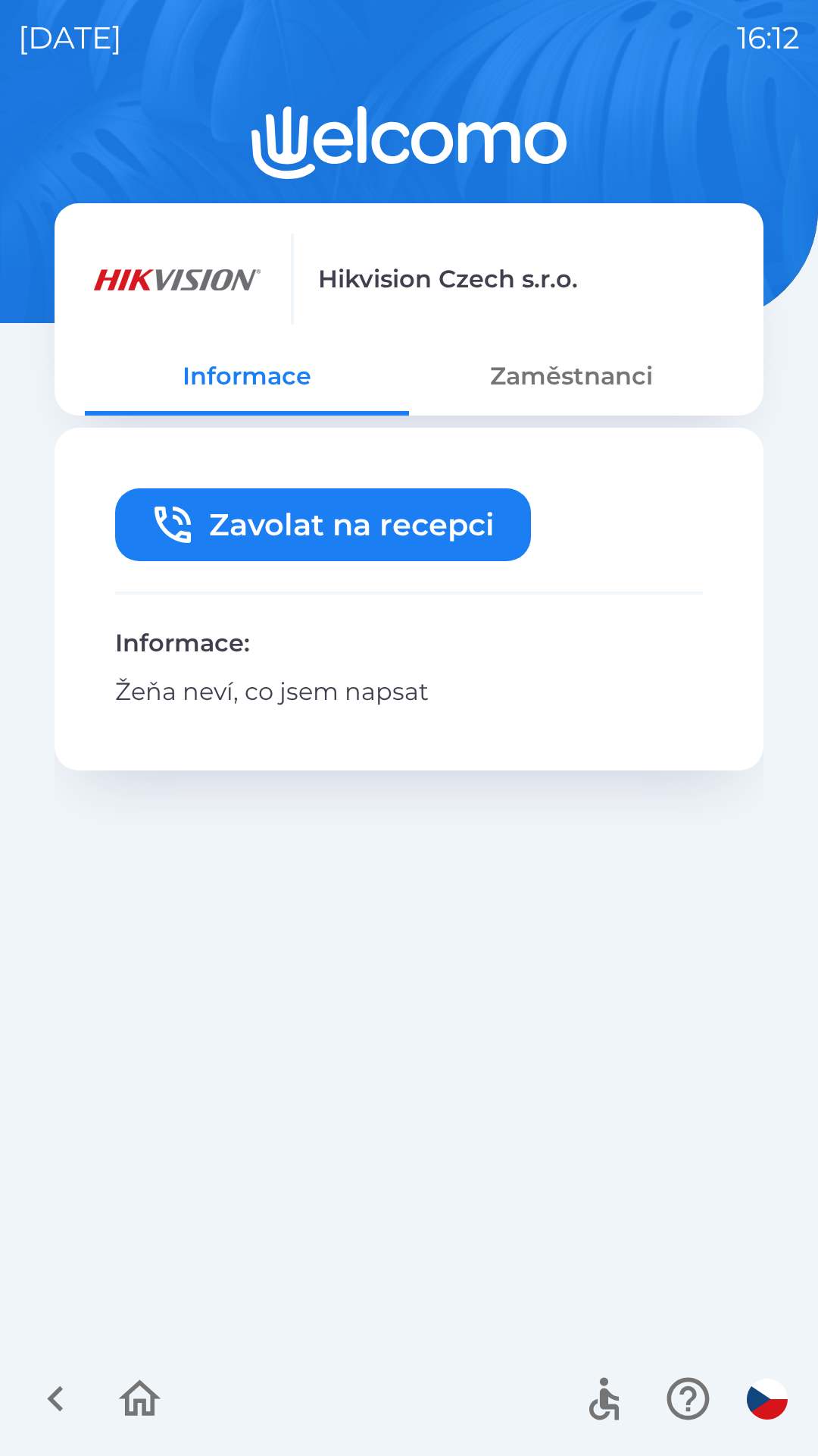
click at [458, 507] on button "Zavolat na recepci" at bounding box center [323, 524] width 416 height 73
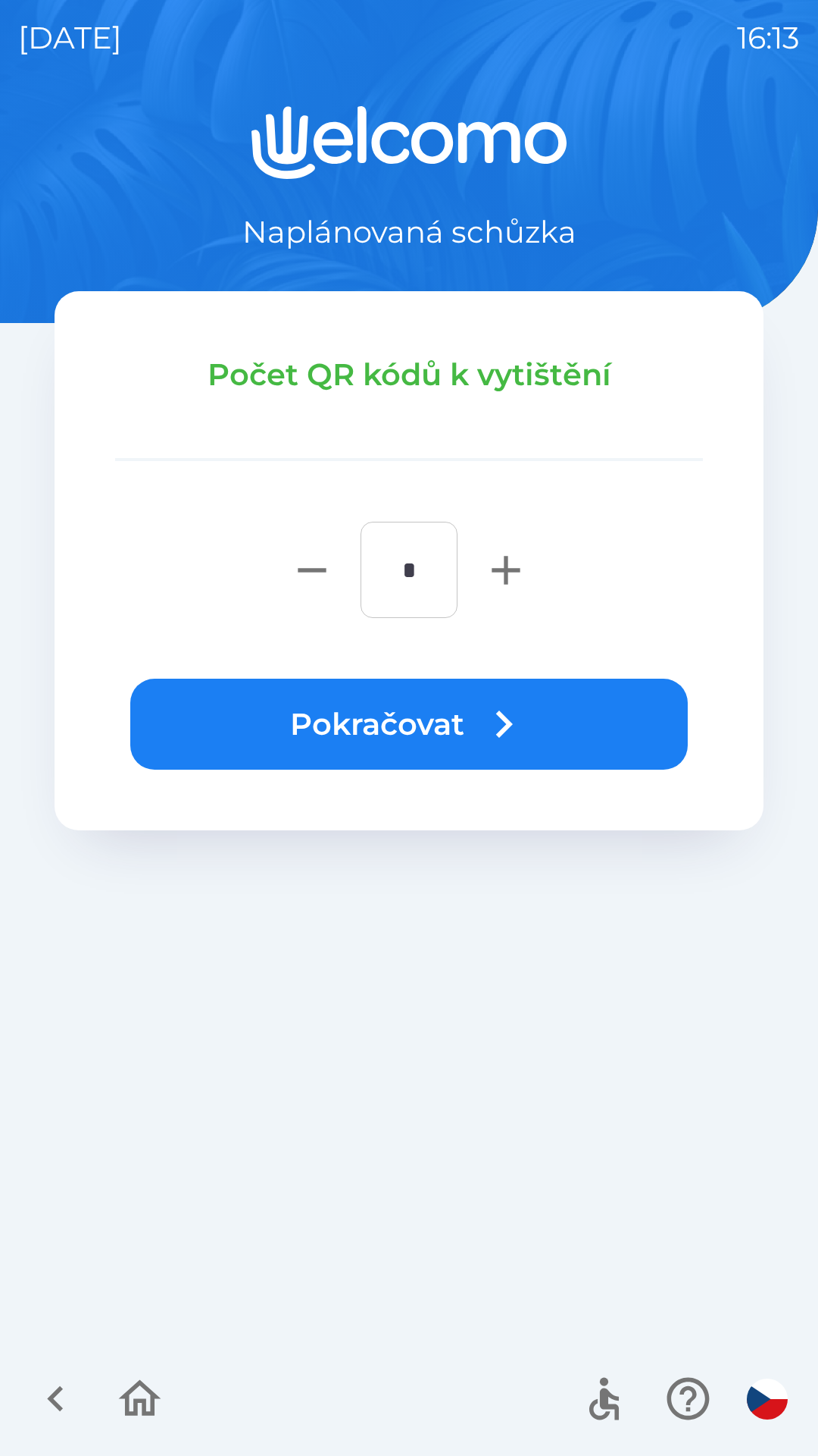
click at [598, 710] on button "Pokračovat" at bounding box center [409, 724] width 558 height 91
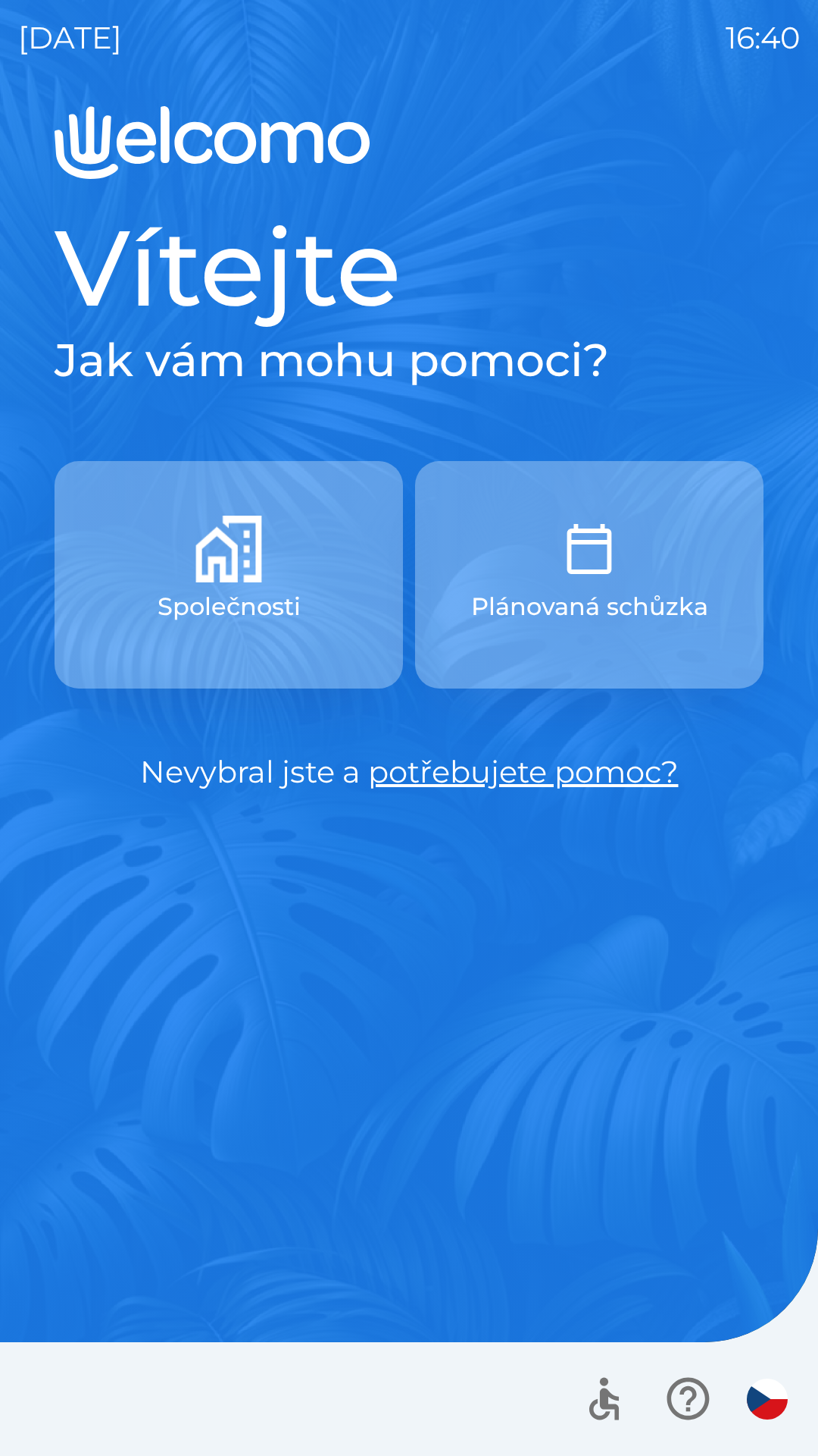
click at [571, 562] on img "button" at bounding box center [589, 549] width 67 height 67
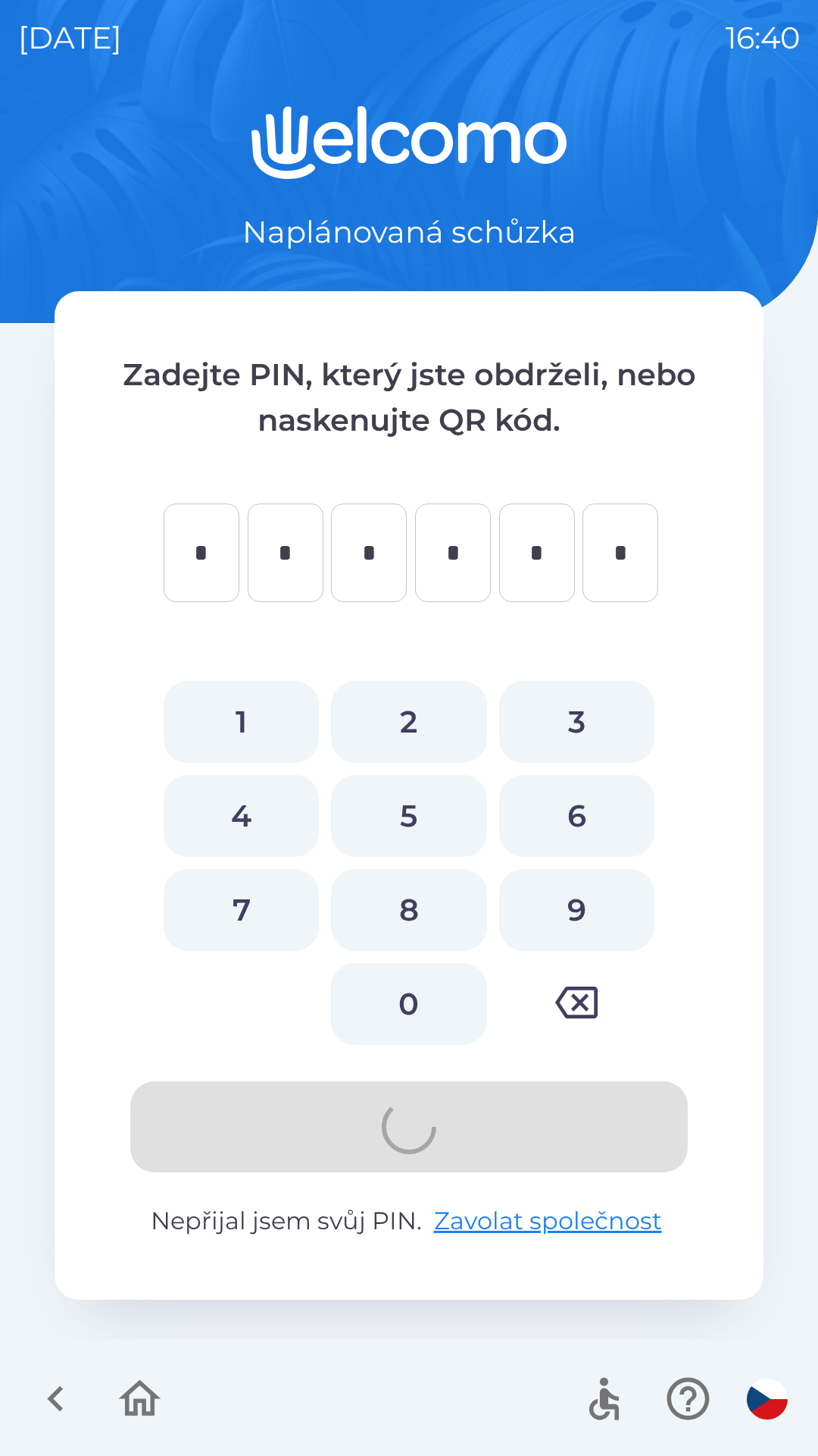
type input "*"
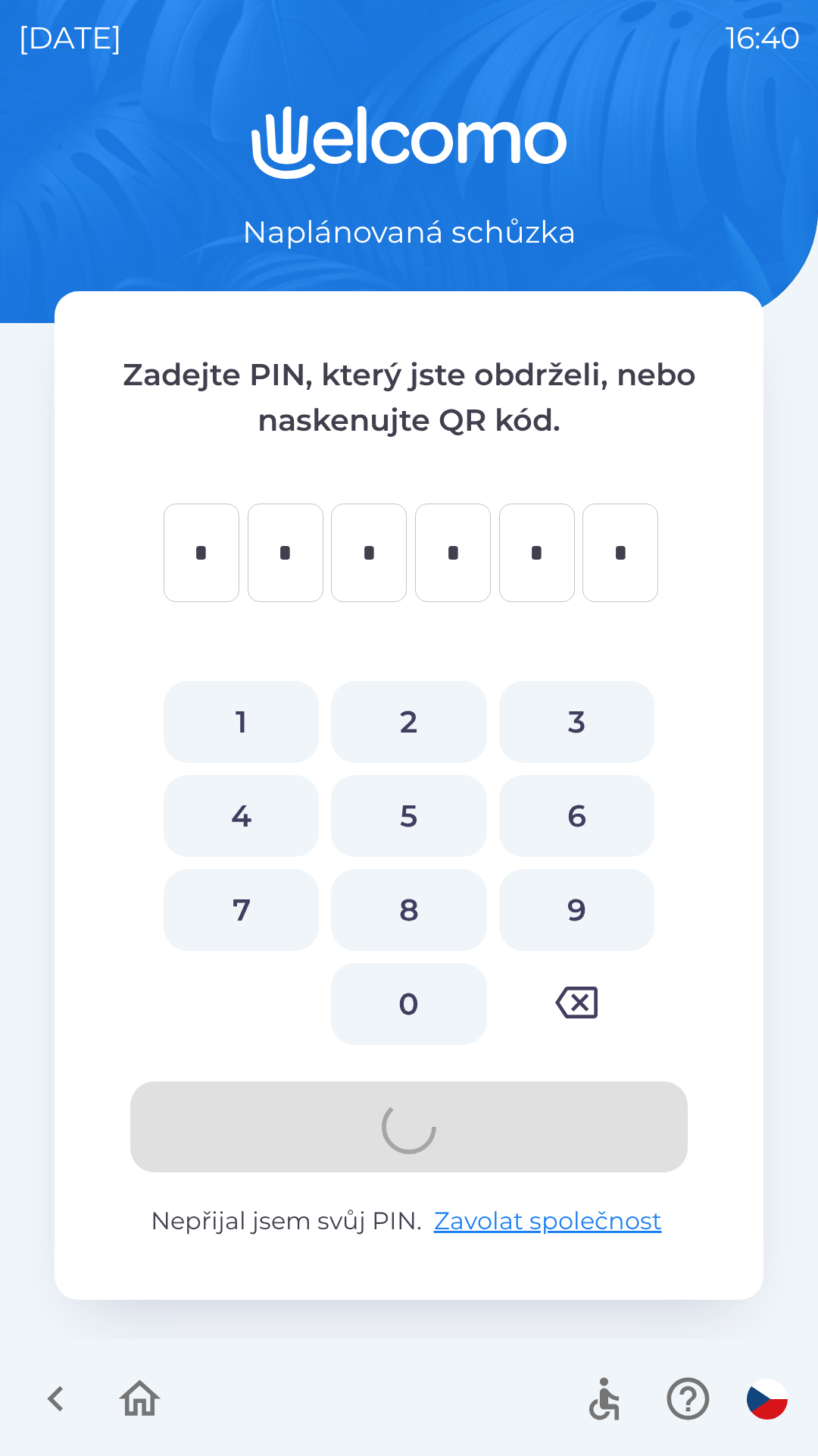
type input "*"
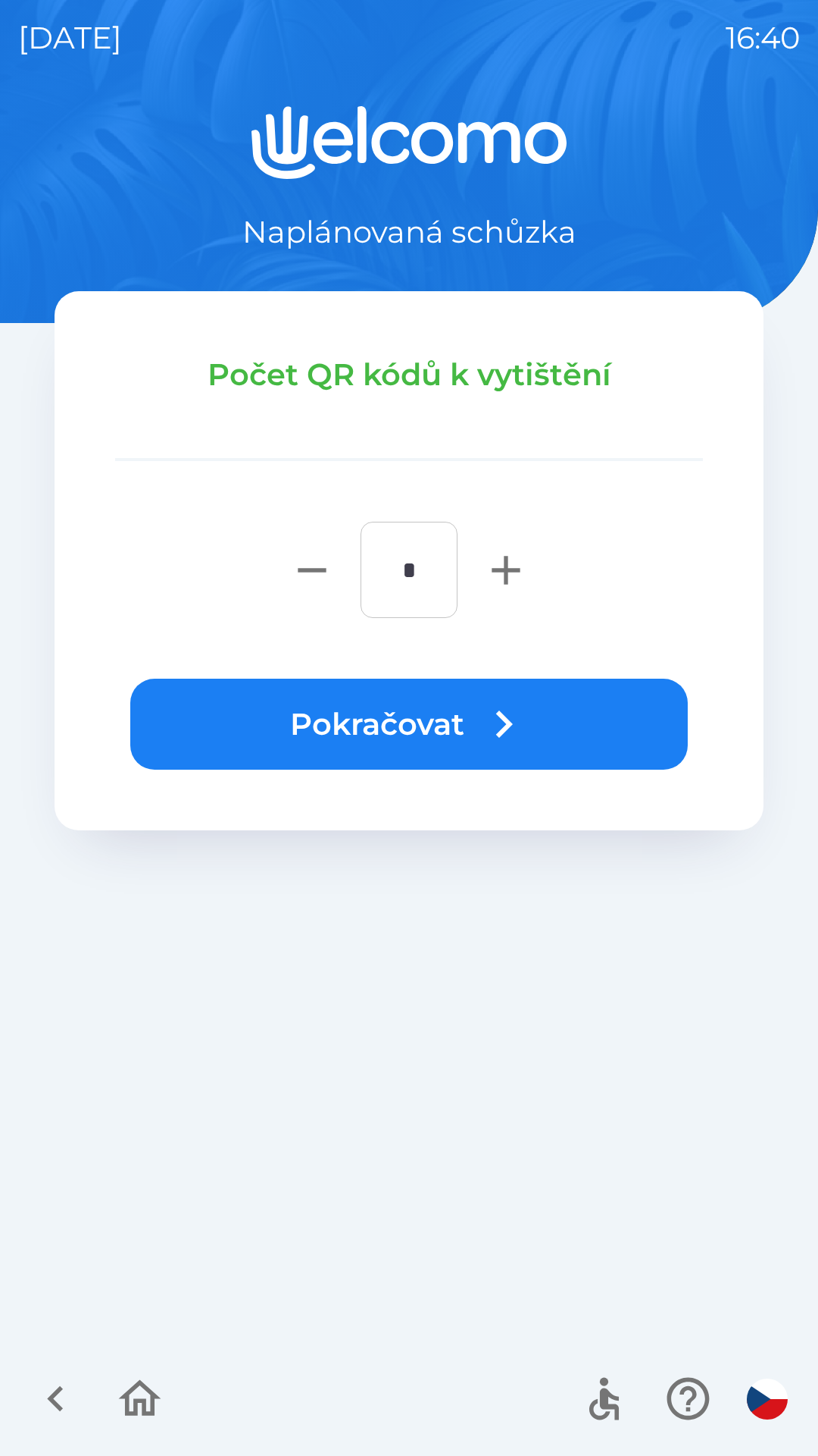
click at [613, 708] on button "Pokračovat" at bounding box center [409, 724] width 558 height 91
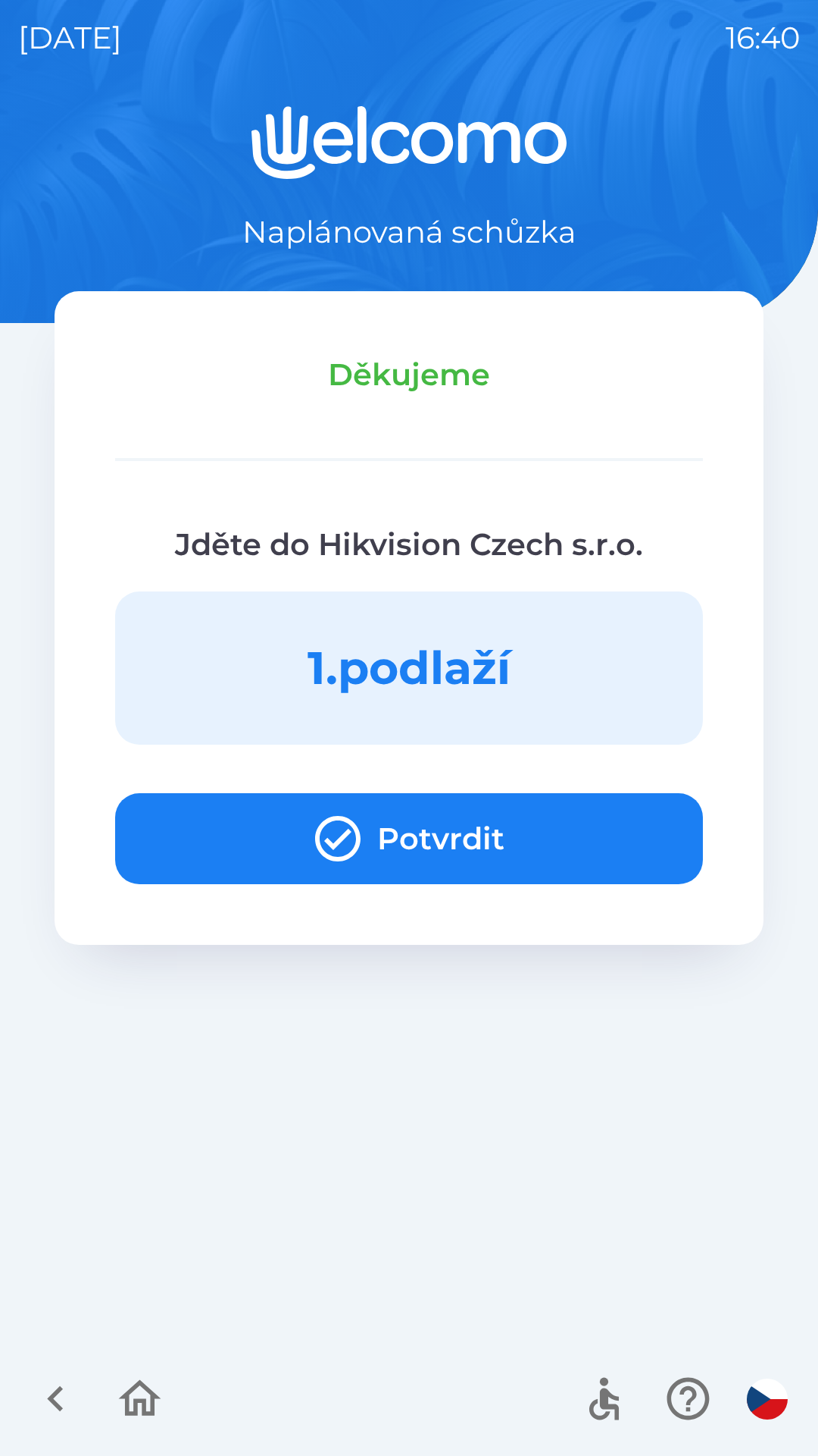
click at [138, 1410] on icon "button" at bounding box center [139, 1398] width 50 height 50
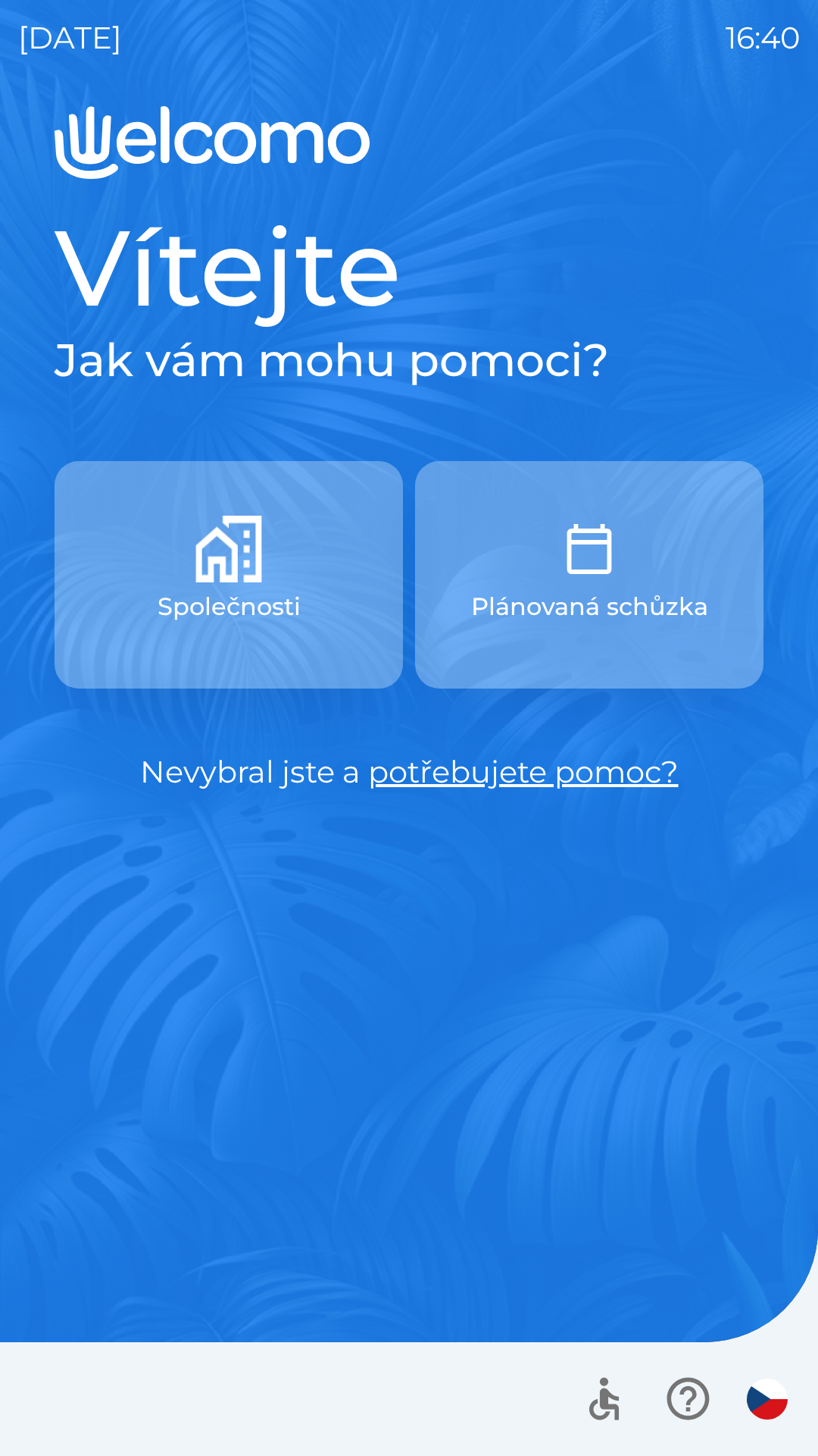
click at [322, 528] on button "Společnosti" at bounding box center [229, 574] width 348 height 228
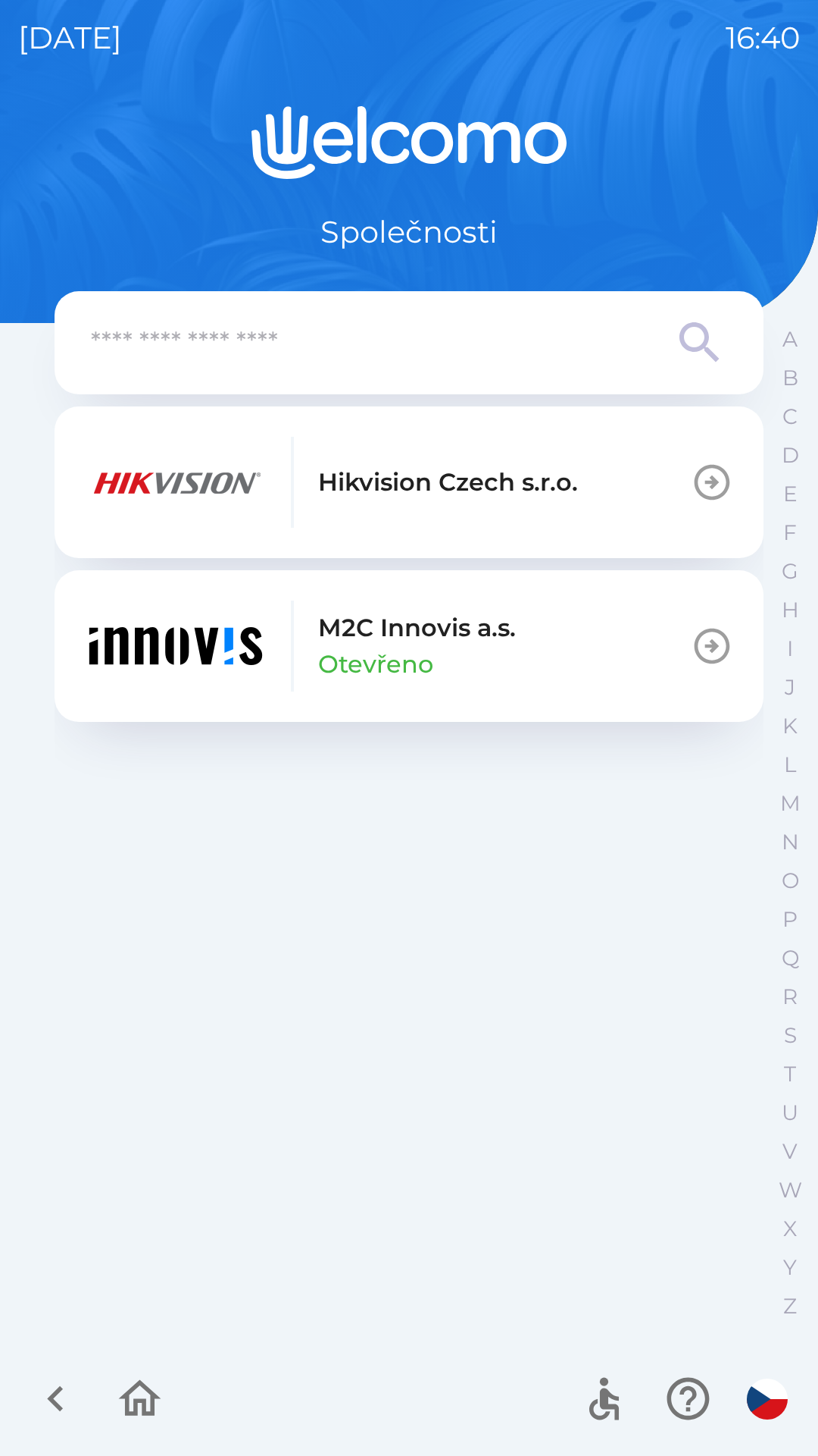
click at [382, 632] on p "M2C Innovis a.s." at bounding box center [418, 628] width 198 height 36
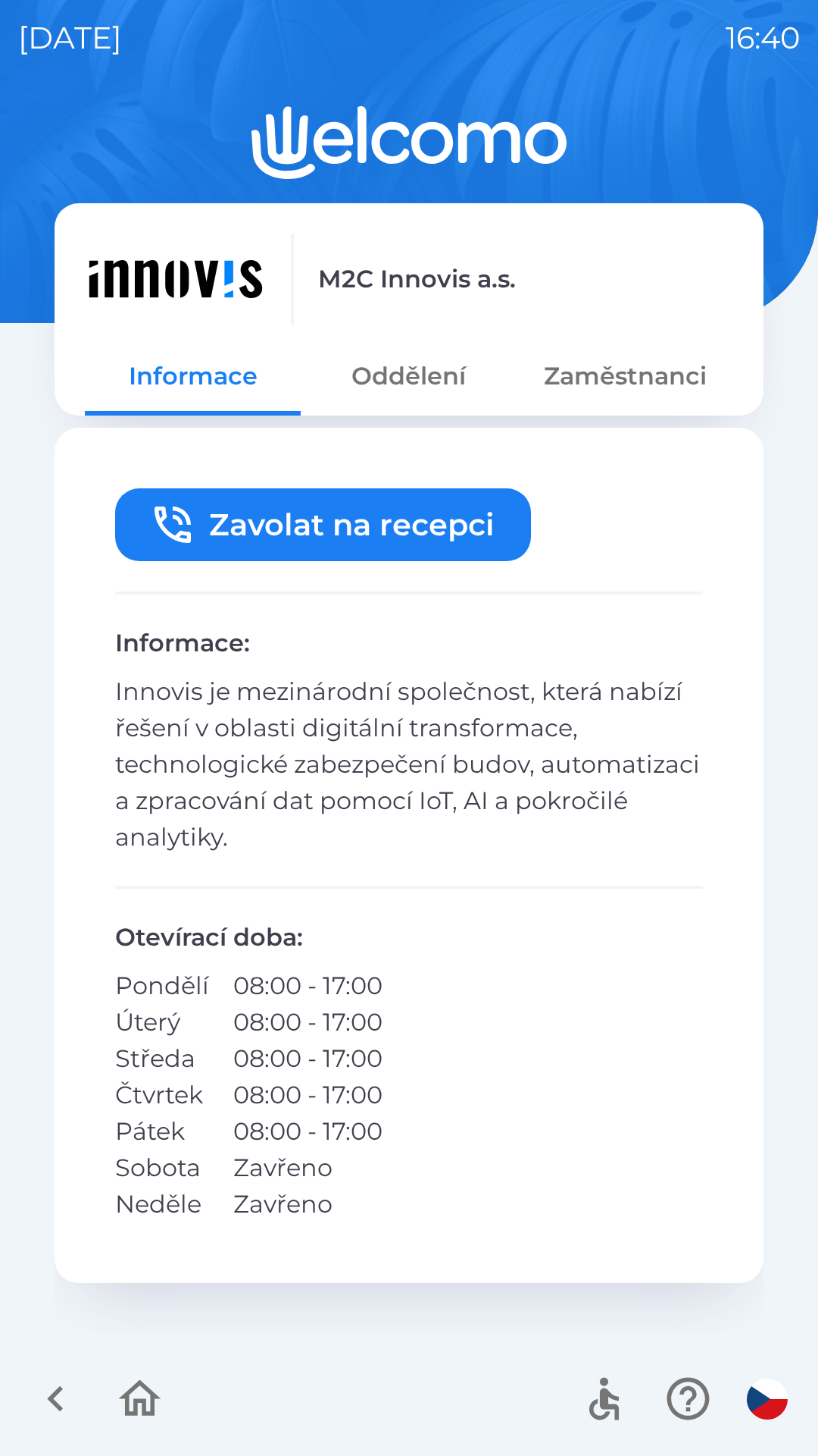
click at [643, 373] on button "Zaměstnanci" at bounding box center [625, 375] width 216 height 55
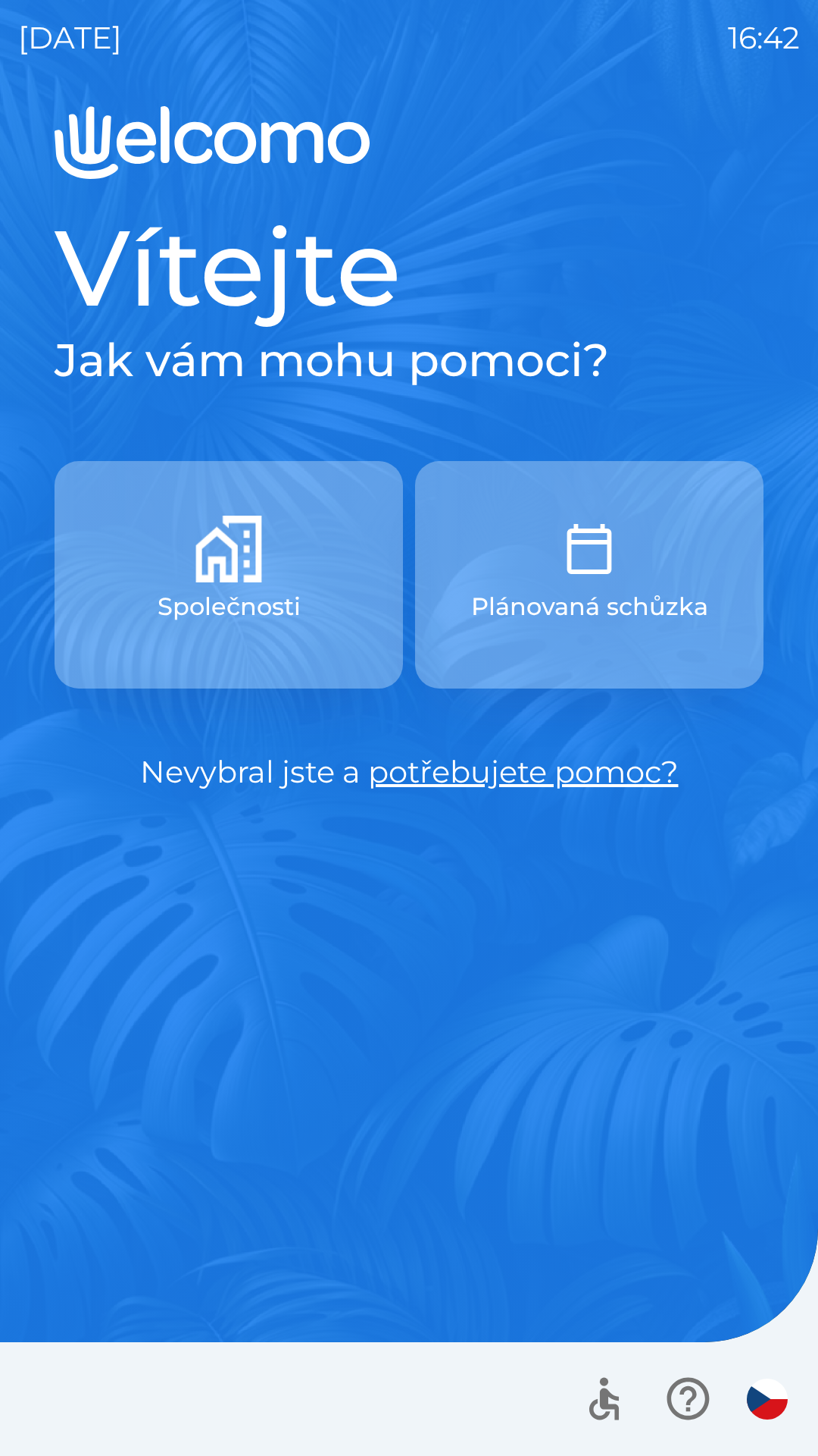
click at [310, 574] on button "Společnosti" at bounding box center [229, 574] width 348 height 228
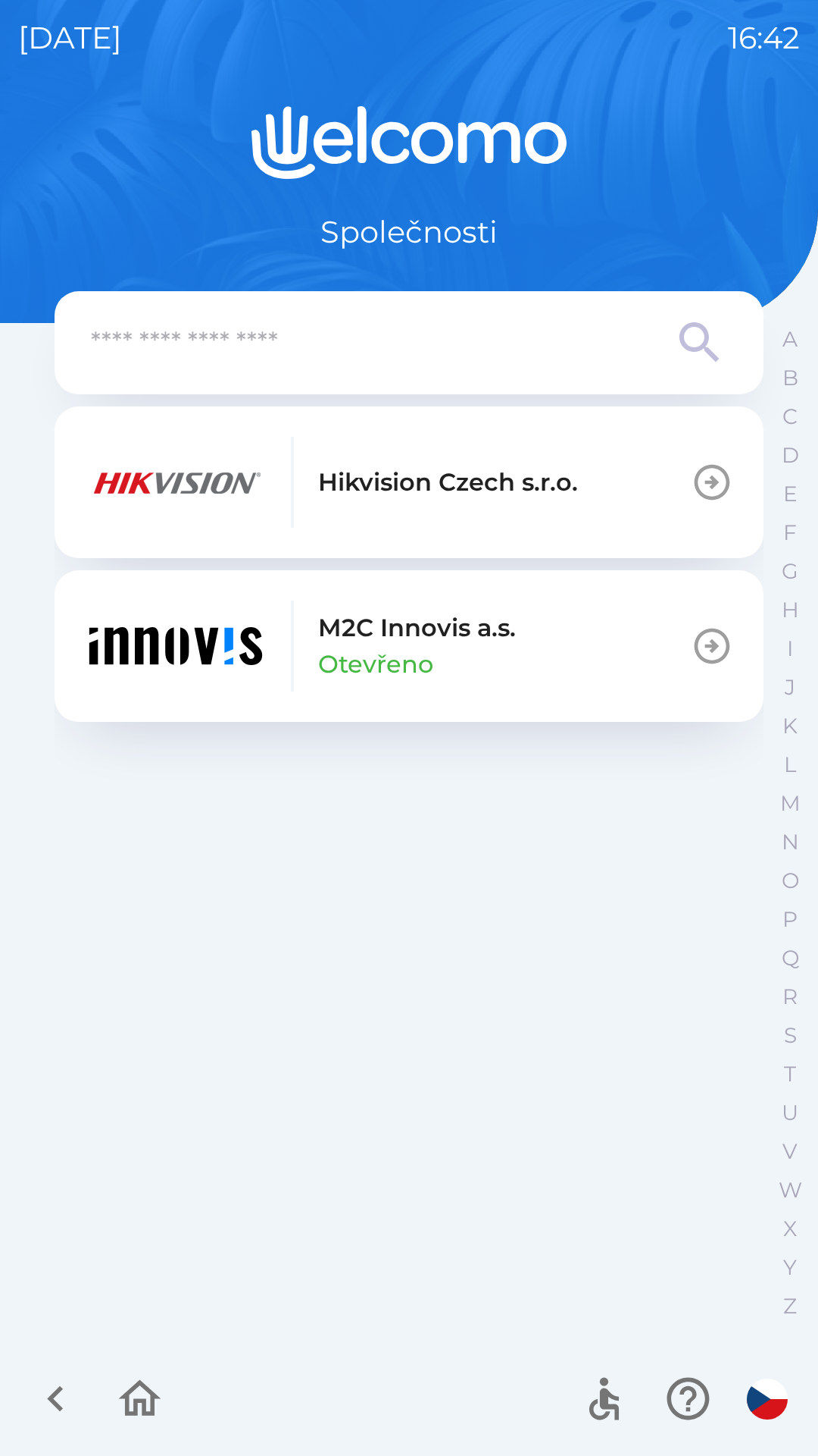
click at [565, 622] on button "M2C Innovis a.s. Otevřeno" at bounding box center [409, 646] width 709 height 151
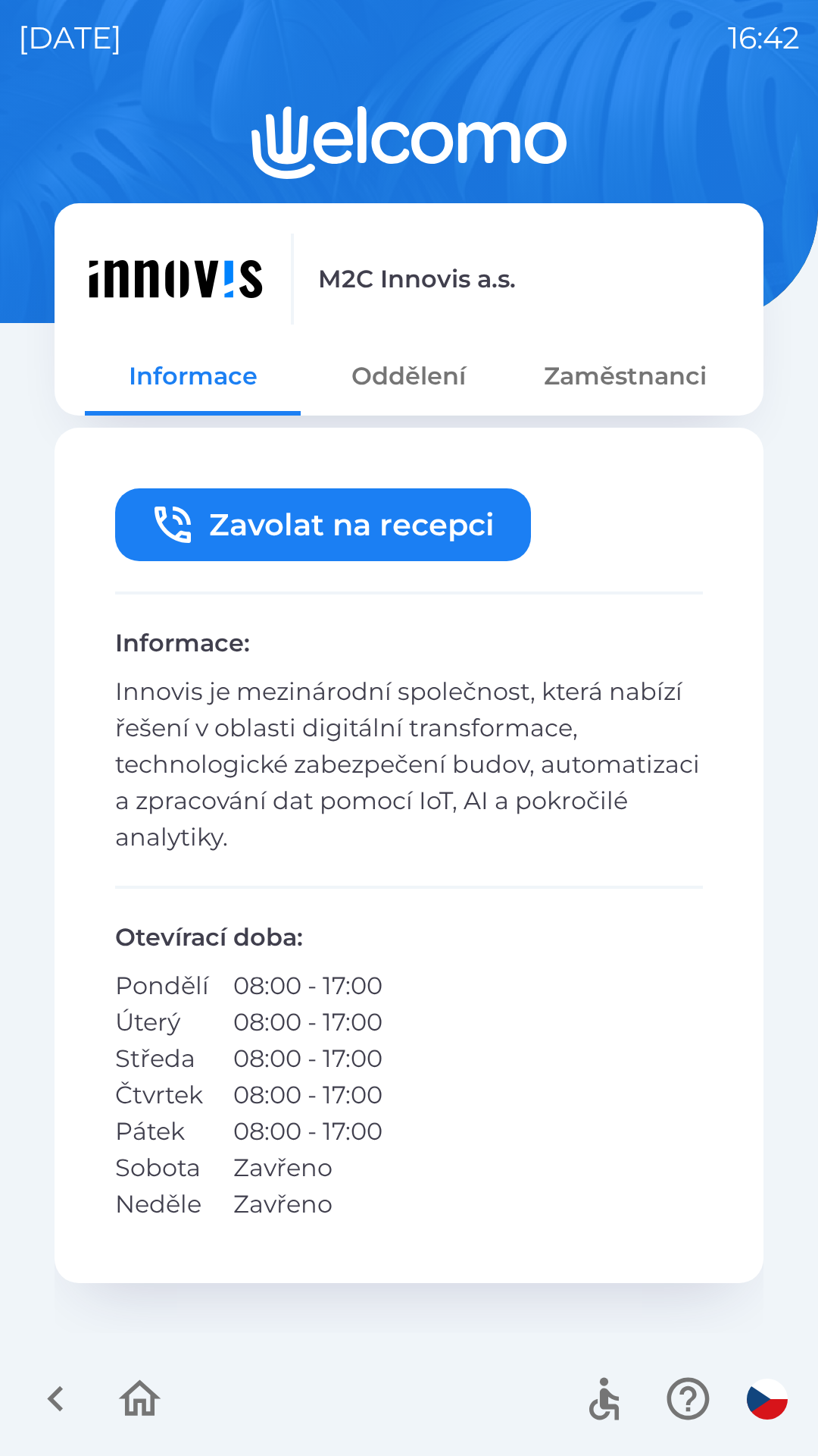
click at [434, 372] on button "Oddělení" at bounding box center [409, 375] width 216 height 55
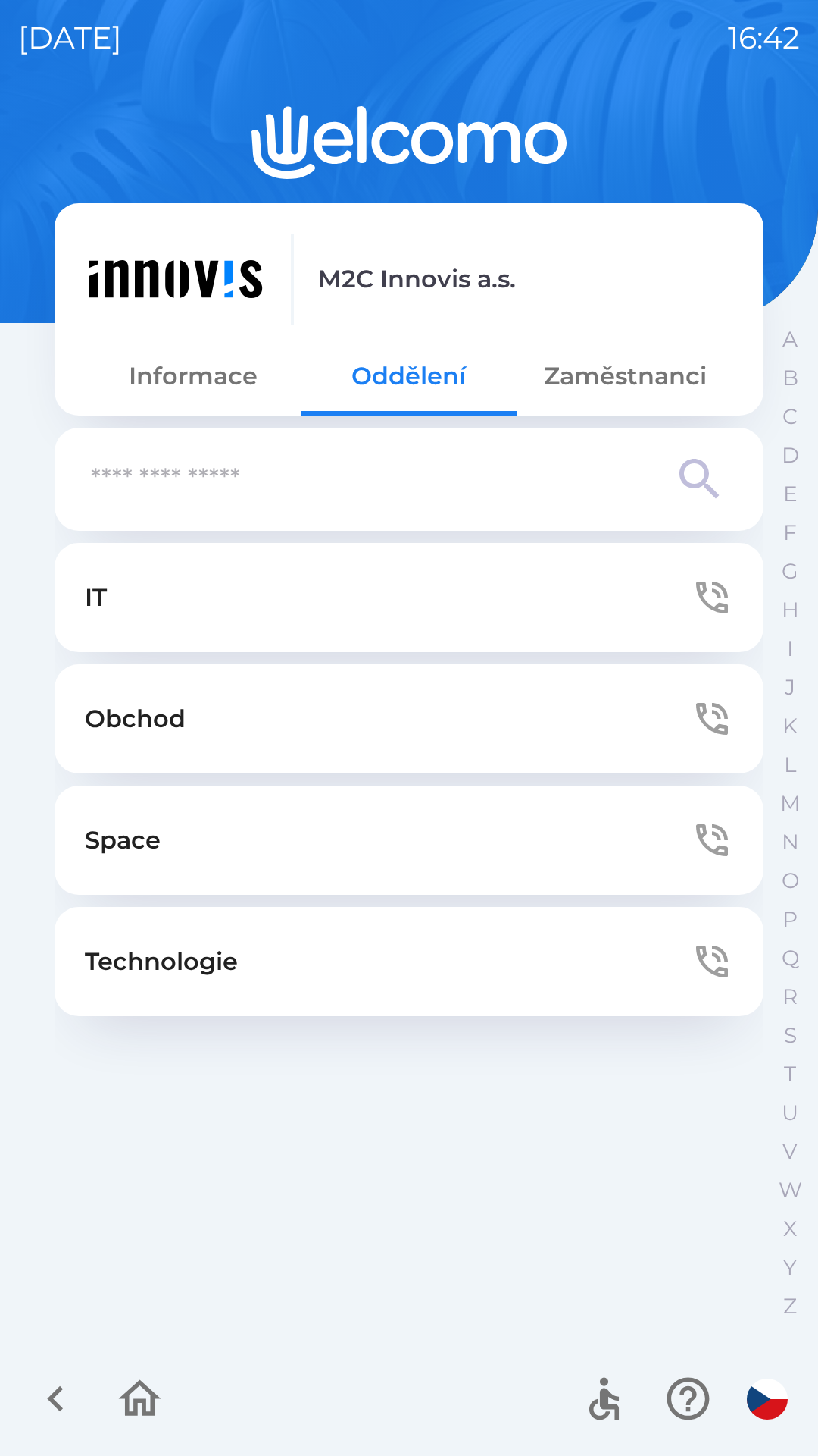
click at [368, 962] on button "Technologie" at bounding box center [409, 961] width 709 height 109
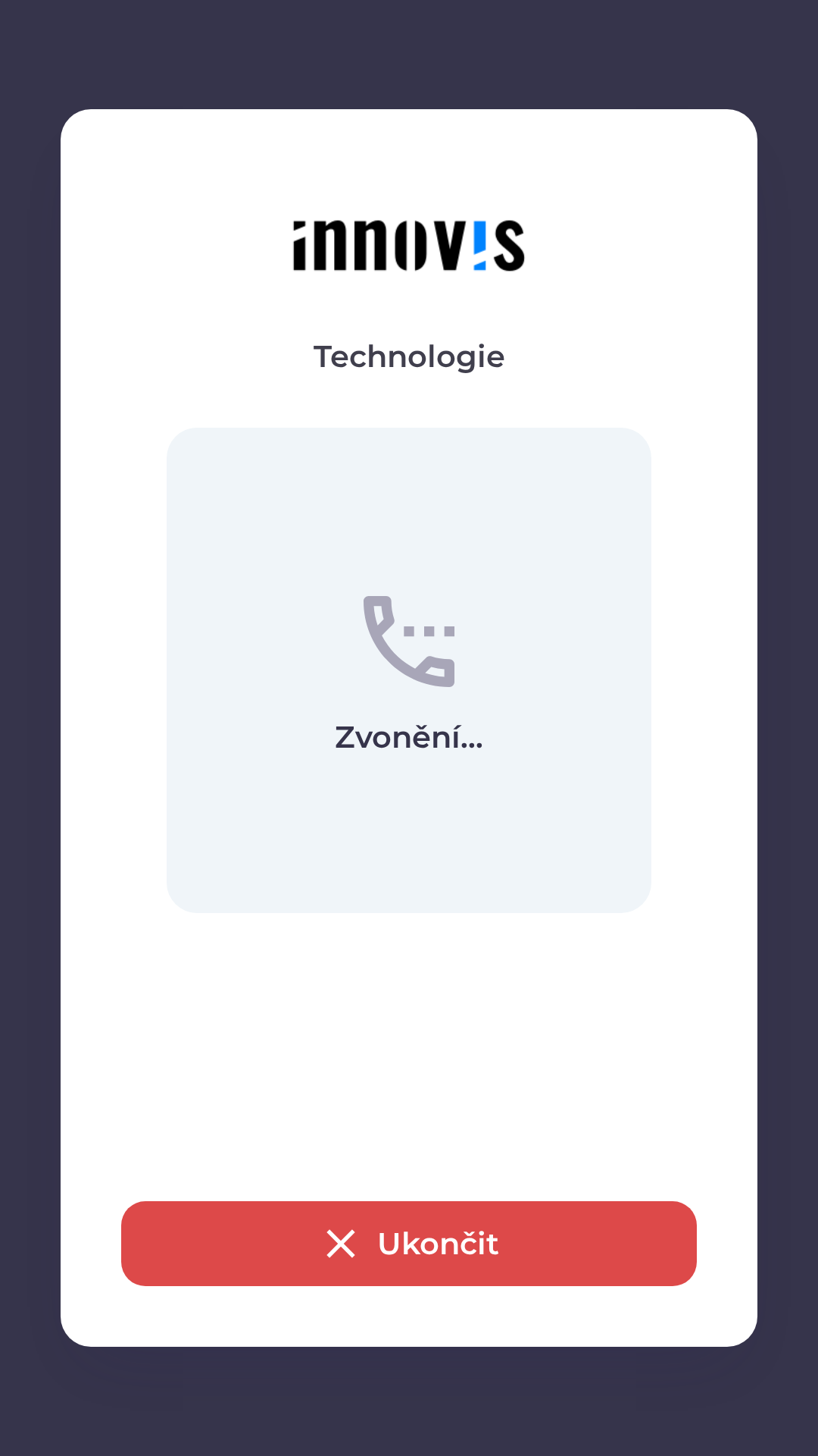
click at [556, 1232] on button "Ukončit" at bounding box center [409, 1243] width 576 height 85
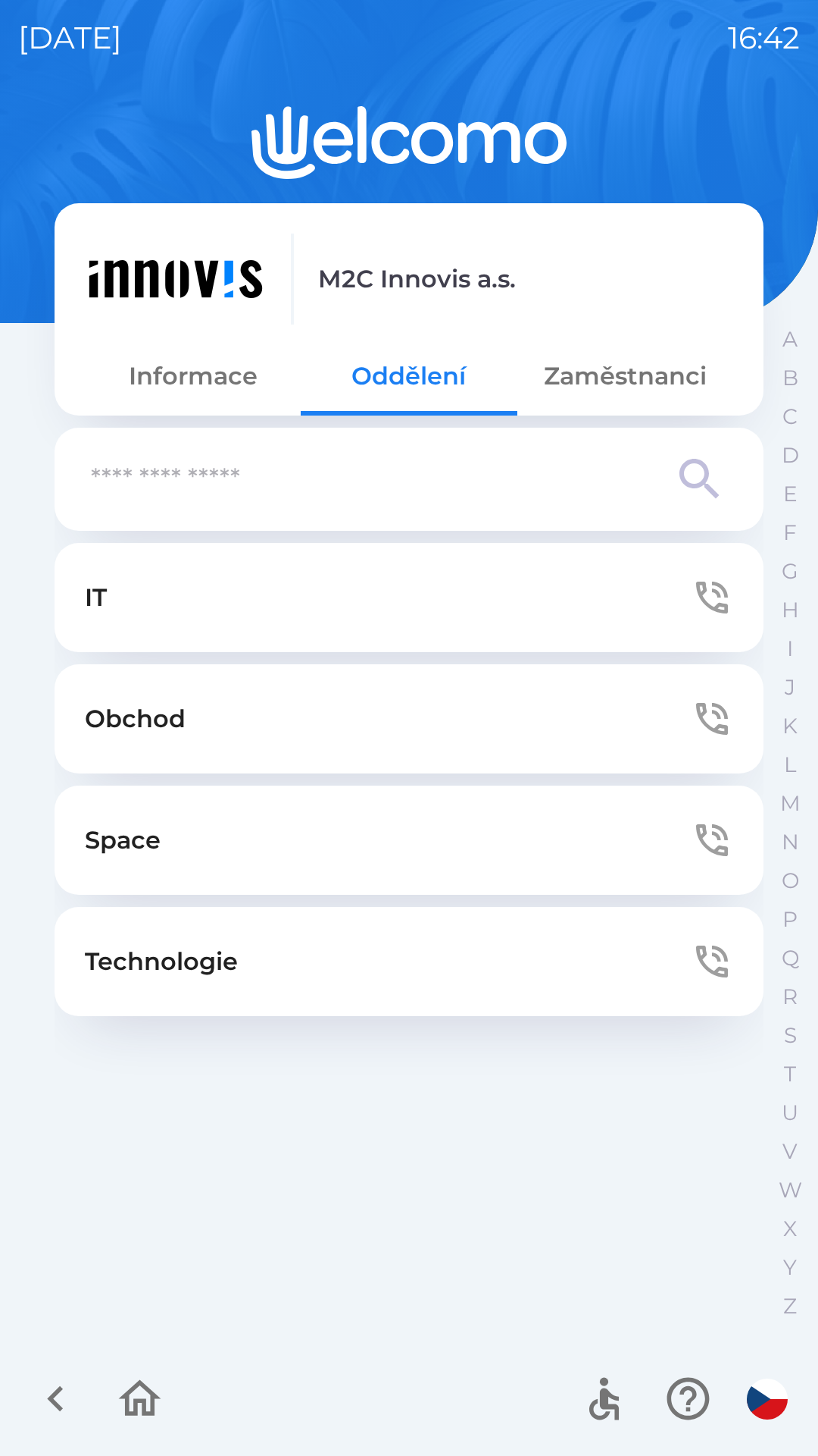
click at [151, 1409] on icon "button" at bounding box center [139, 1398] width 42 height 36
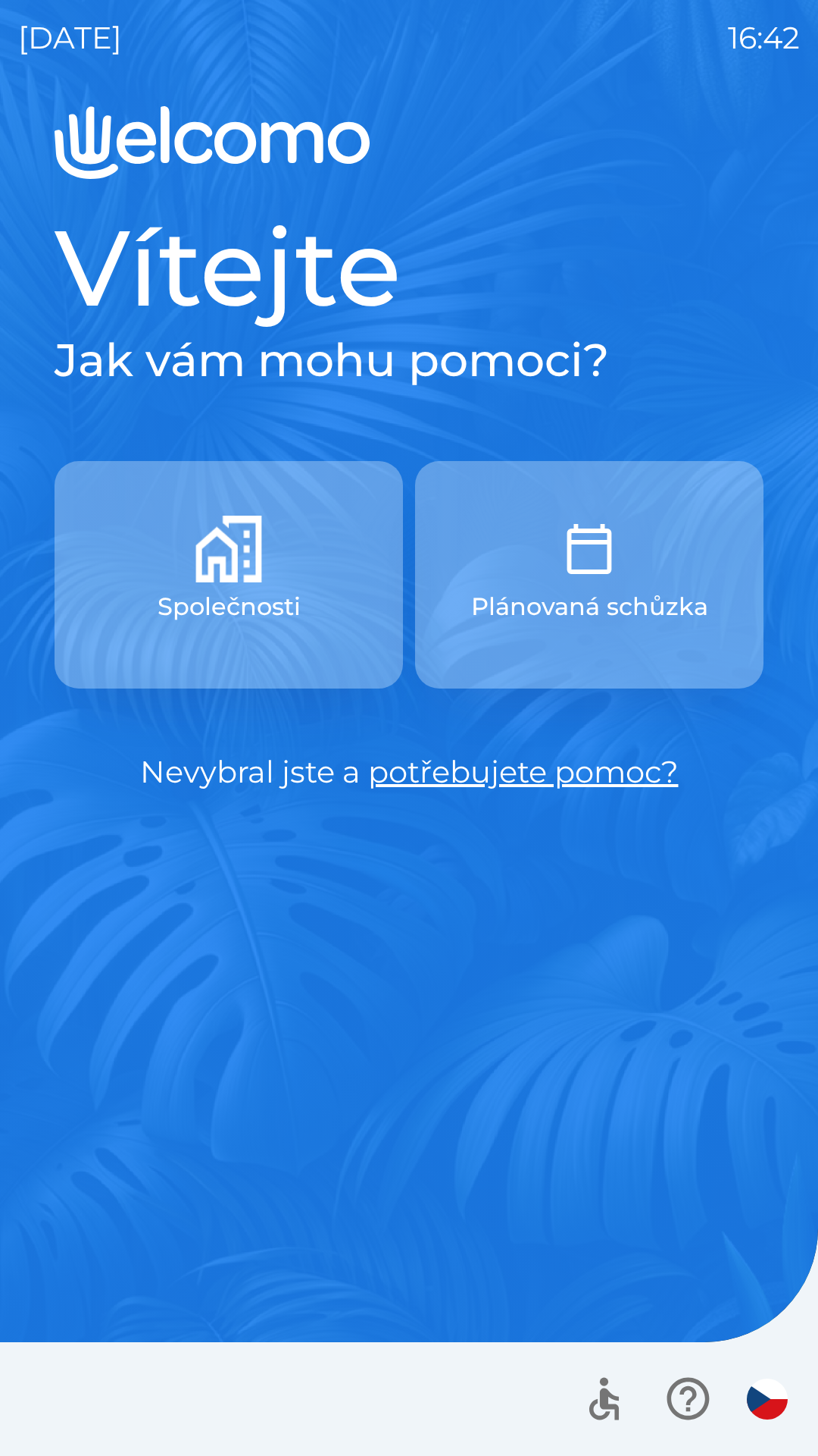
click at [690, 1396] on icon "button" at bounding box center [688, 1398] width 50 height 50
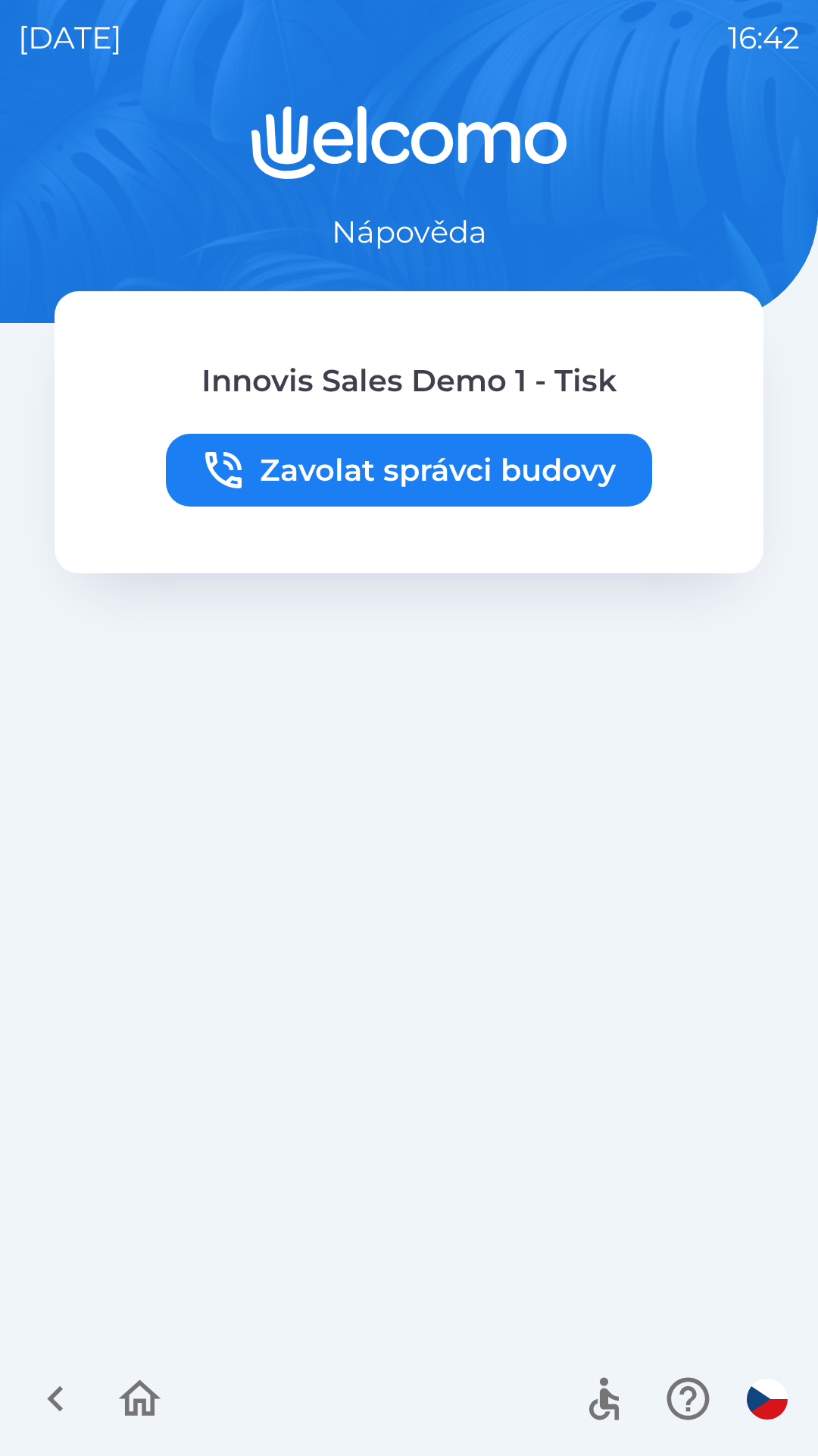
click at [139, 1393] on icon "button" at bounding box center [139, 1398] width 50 height 50
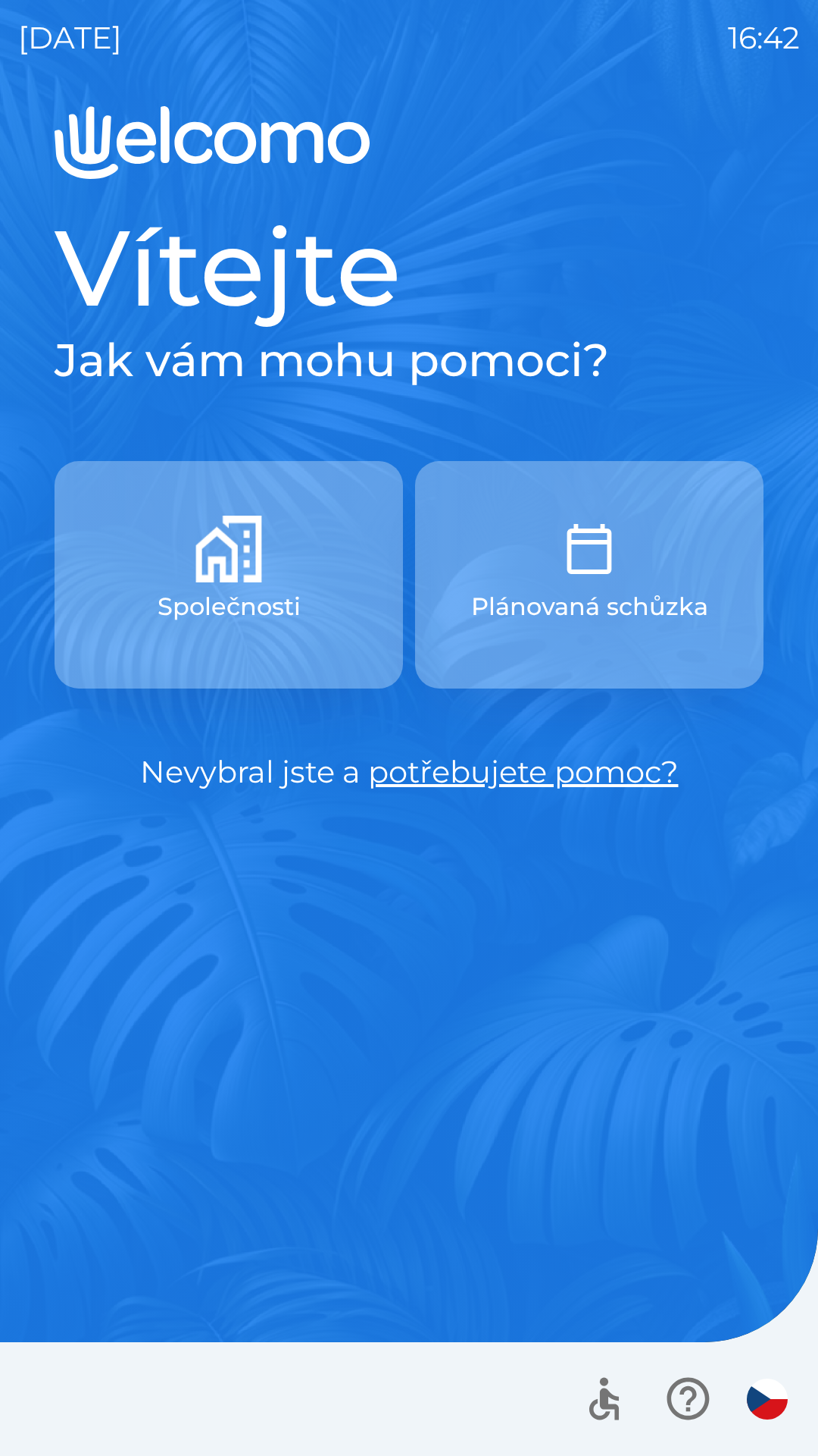
click at [324, 540] on button "Společnosti" at bounding box center [229, 574] width 348 height 228
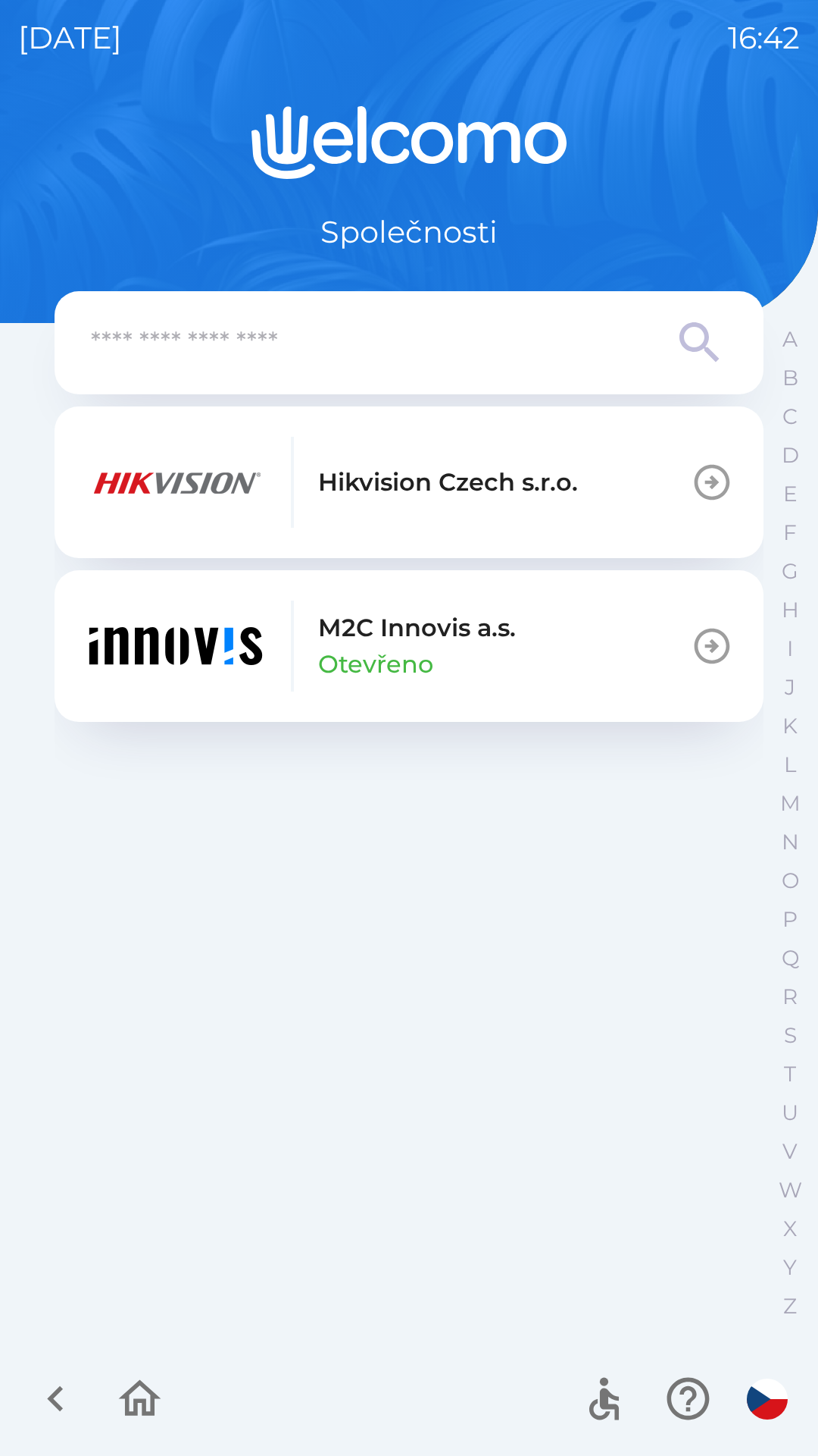
click at [409, 622] on p "M2C Innovis a.s." at bounding box center [418, 628] width 198 height 36
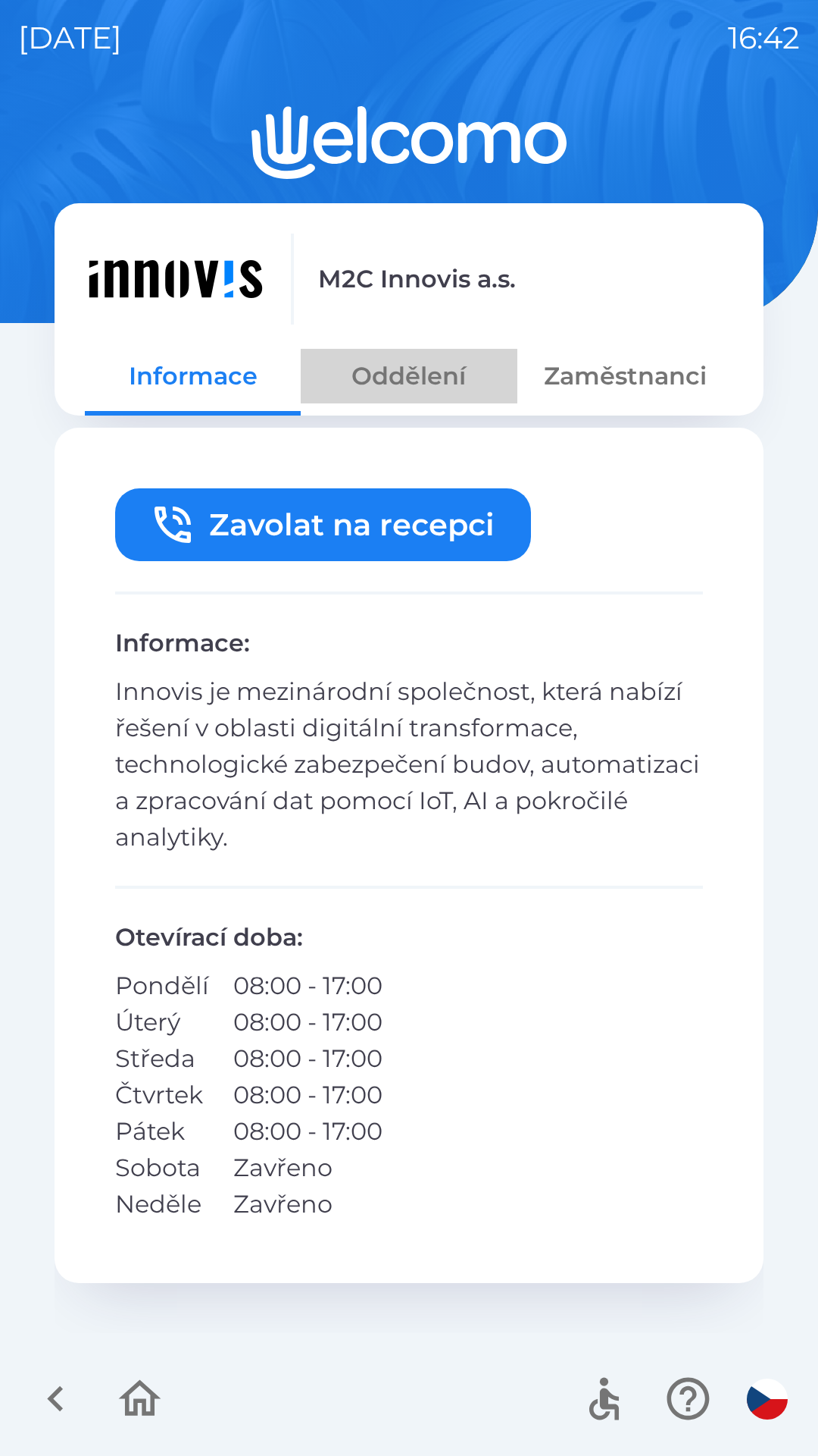
click at [429, 371] on button "Oddělení" at bounding box center [409, 375] width 216 height 55
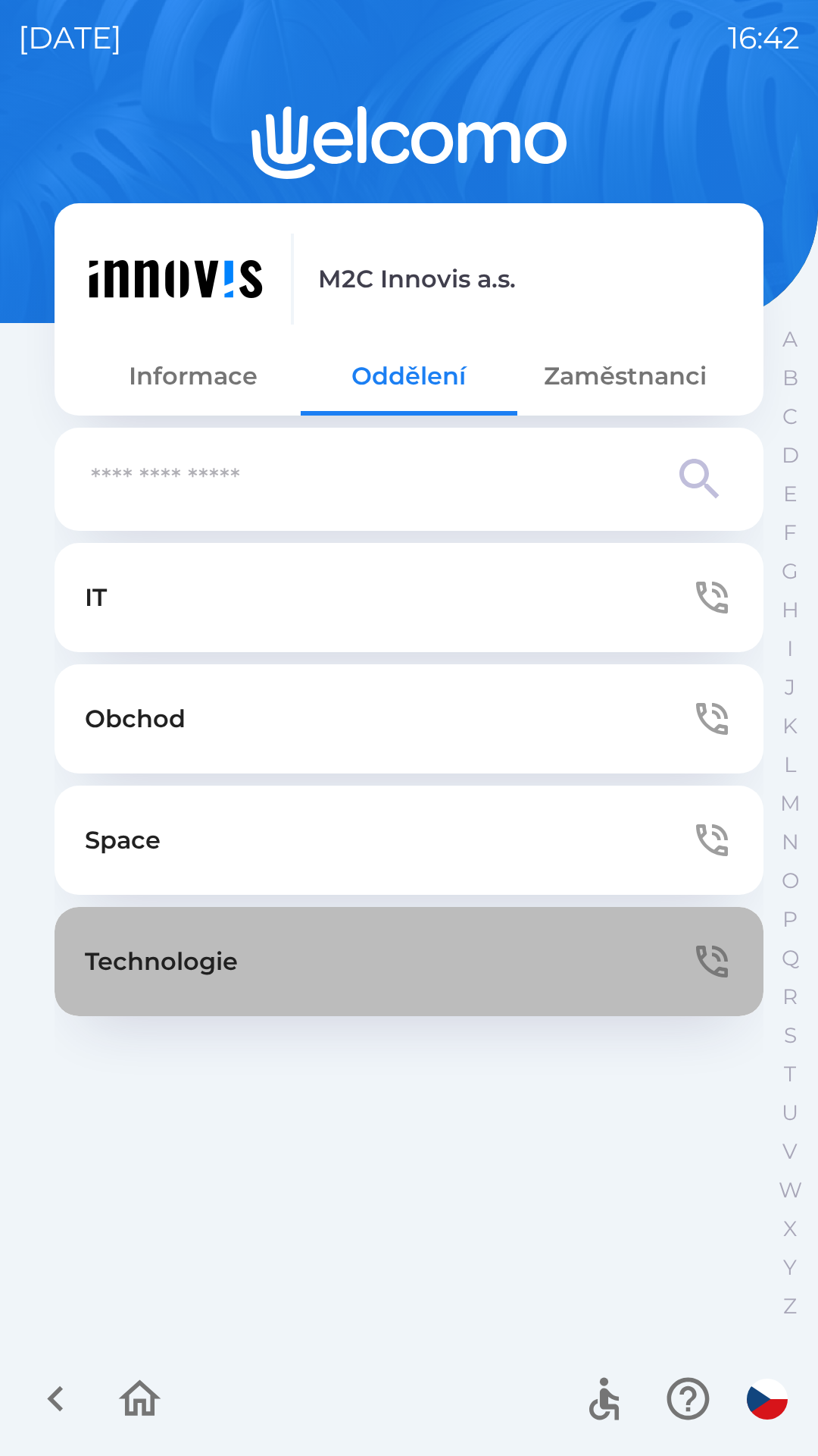
click at [398, 963] on button "Technologie" at bounding box center [409, 961] width 709 height 109
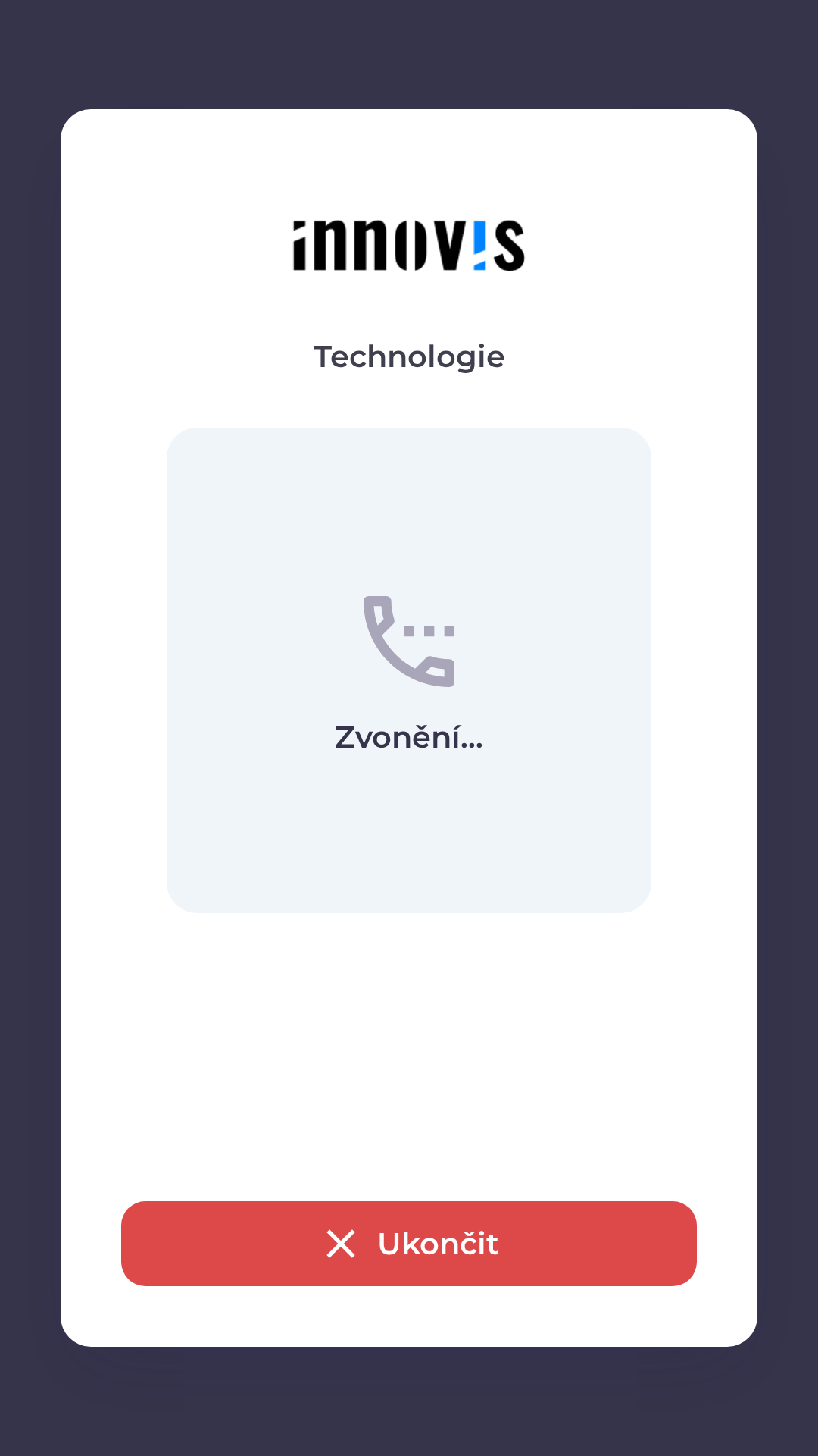
click at [508, 1243] on button "Ukončit" at bounding box center [409, 1243] width 576 height 85
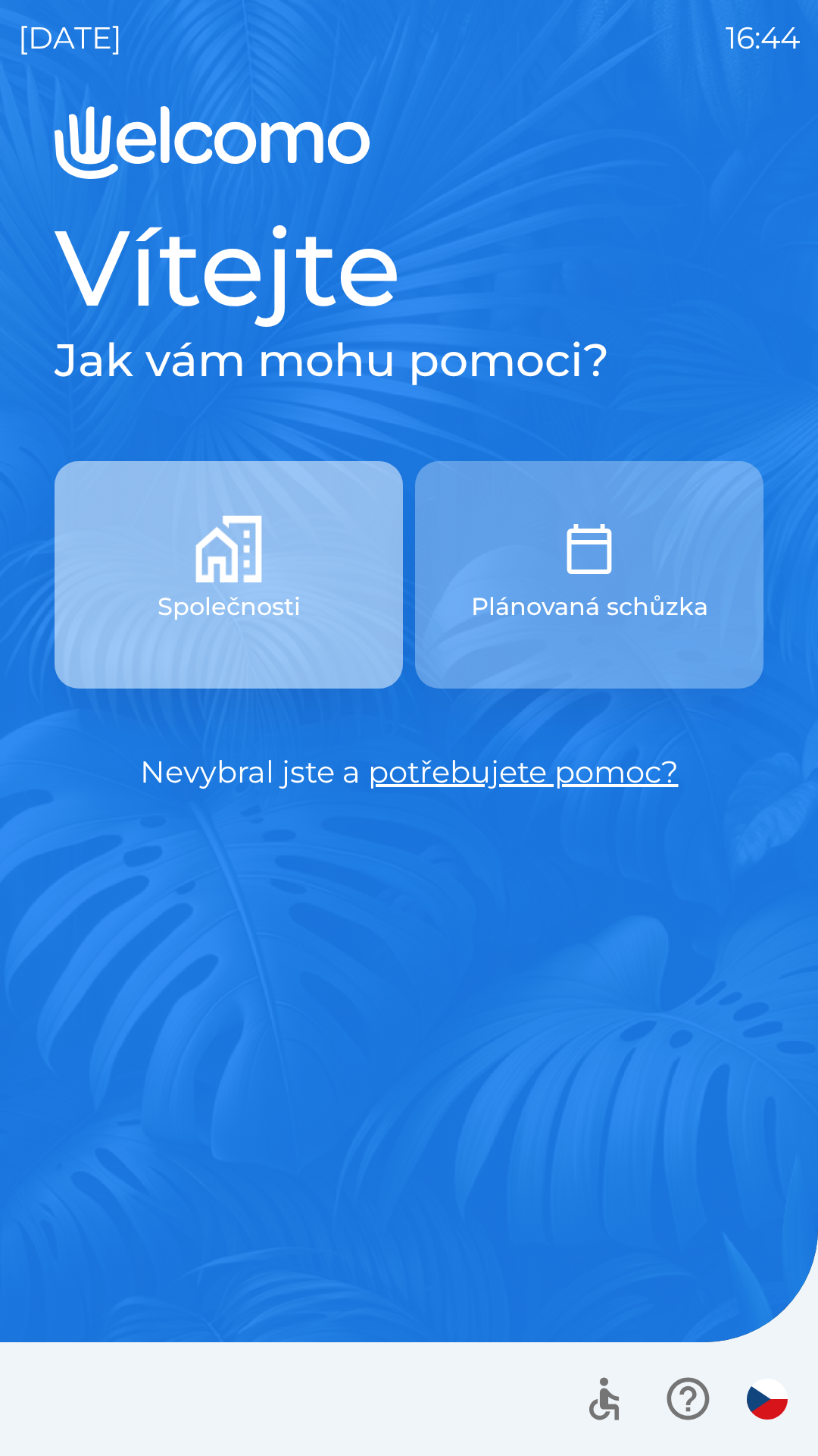
click at [288, 552] on button "Společnosti" at bounding box center [229, 574] width 348 height 228
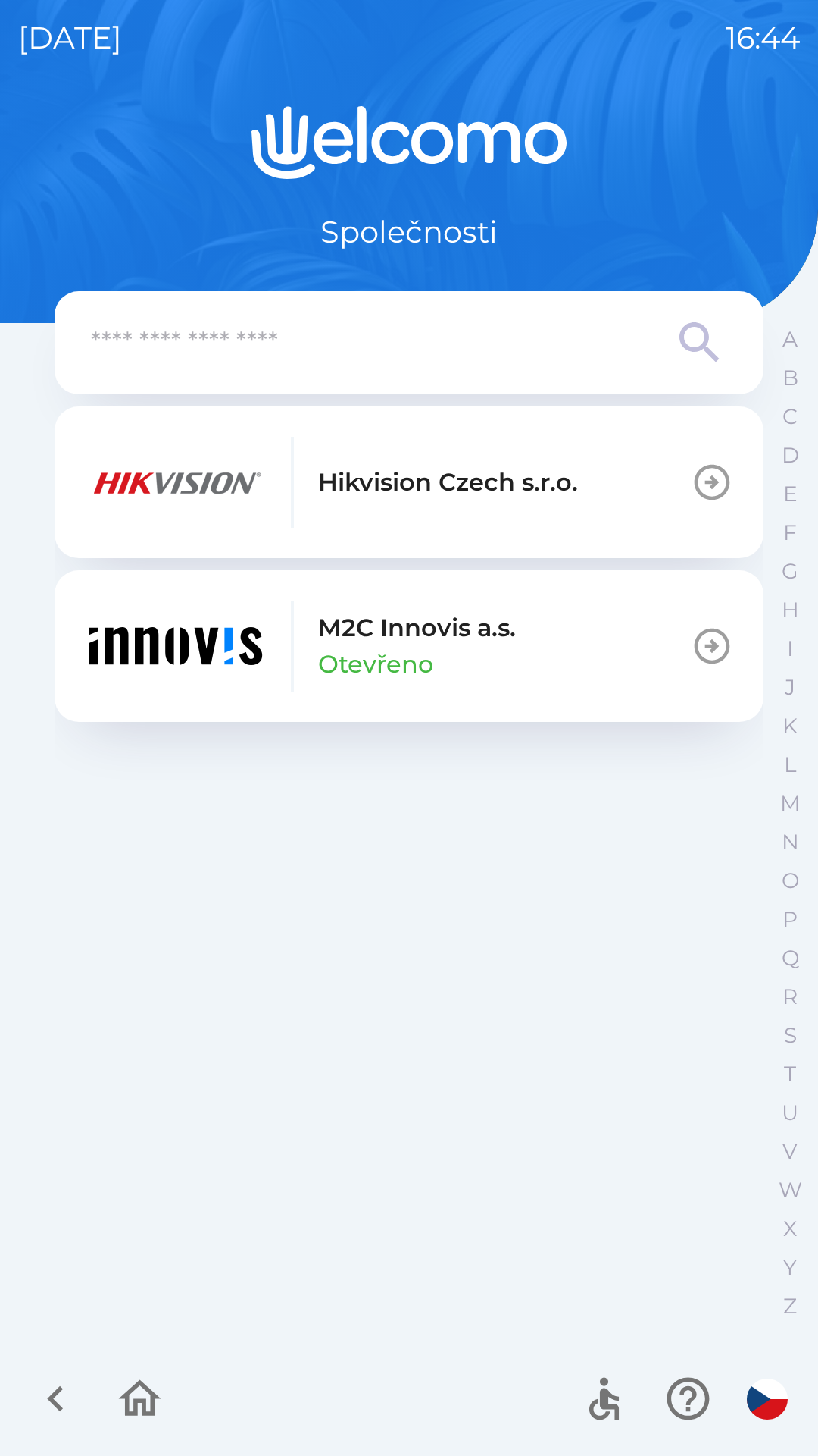
click at [443, 473] on p "Hikvision Czech s.r.o." at bounding box center [448, 482] width 260 height 36
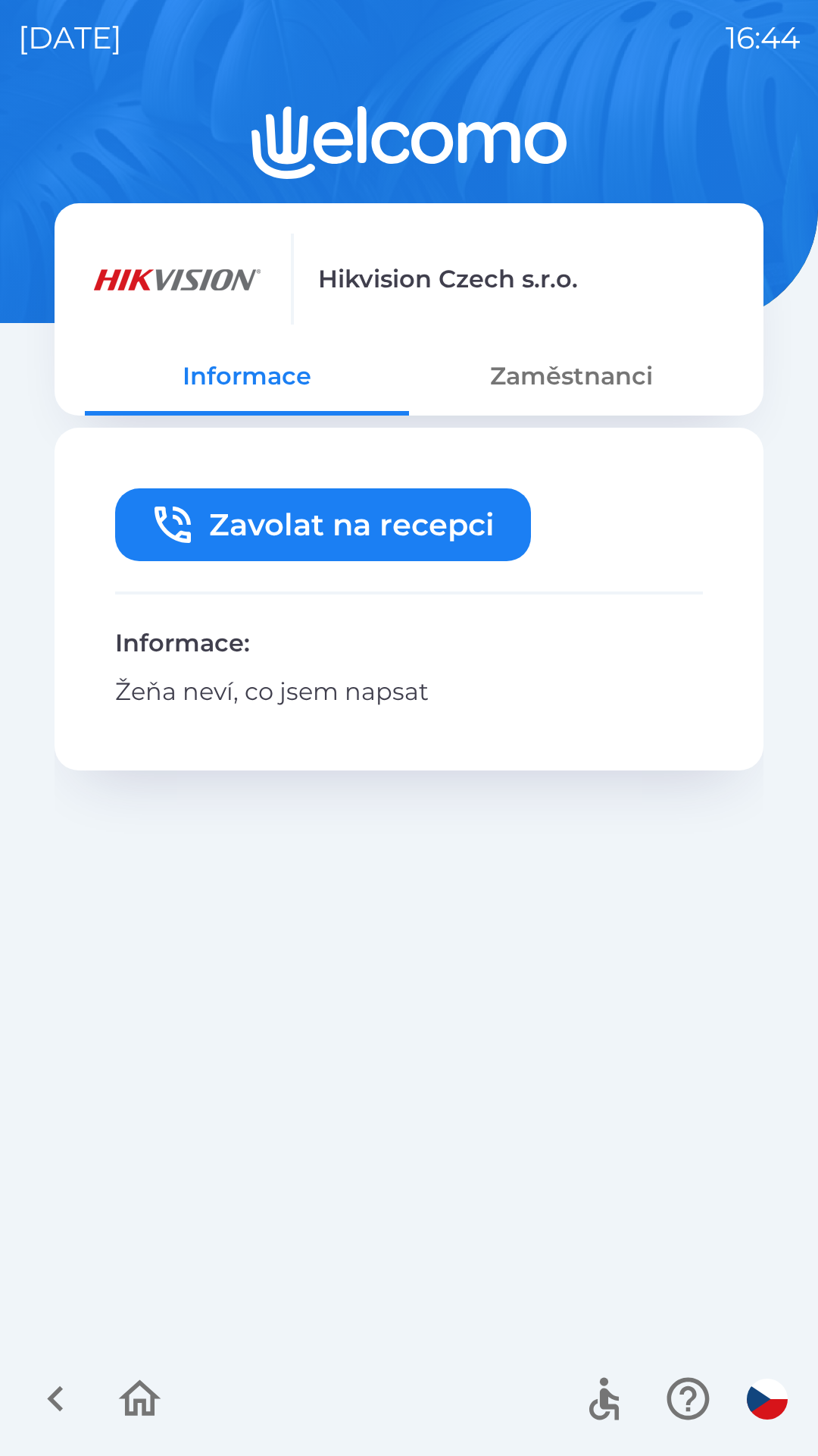
click at [334, 509] on button "Zavolat na recepci" at bounding box center [323, 524] width 416 height 73
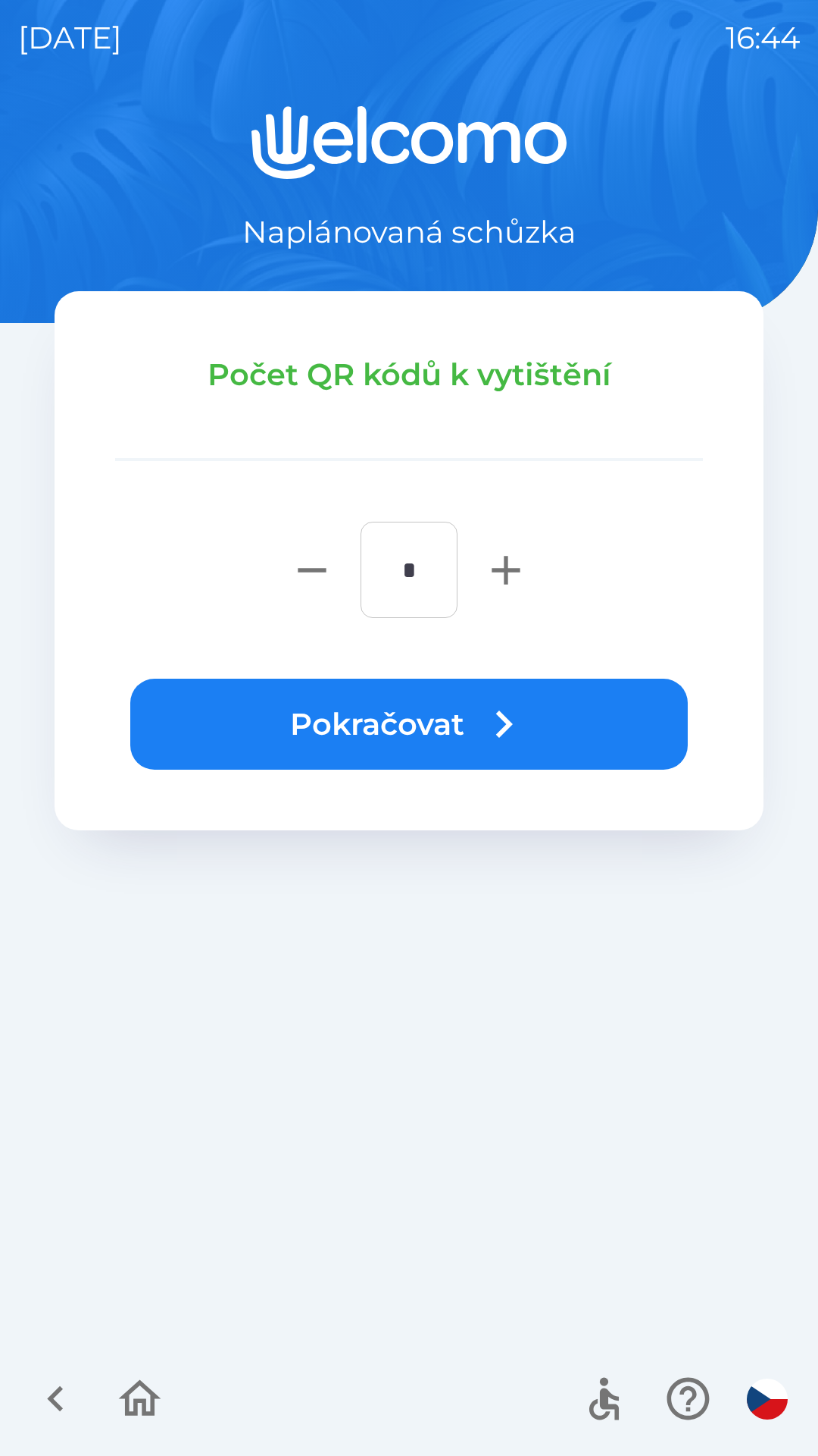
click at [565, 713] on button "Pokračovat" at bounding box center [409, 724] width 558 height 91
